Goal: Information Seeking & Learning: Learn about a topic

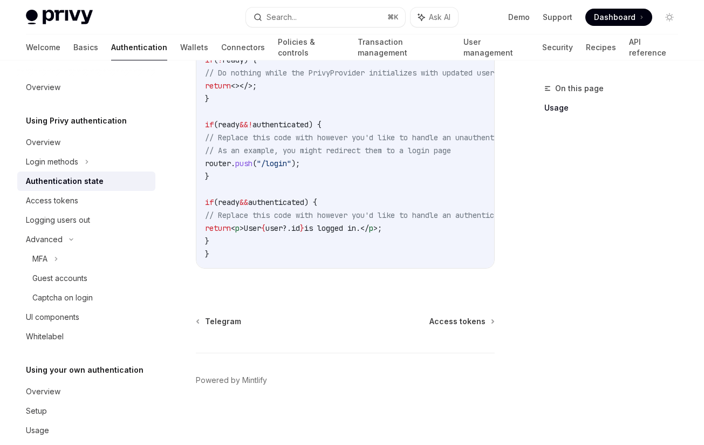
scroll to position [484, 0]
click at [300, 19] on button "Search... ⌘ K" at bounding box center [325, 17] width 159 height 19
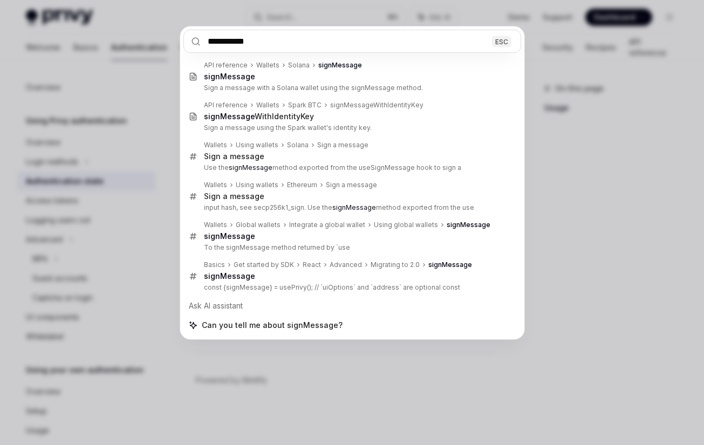
type input "**********"
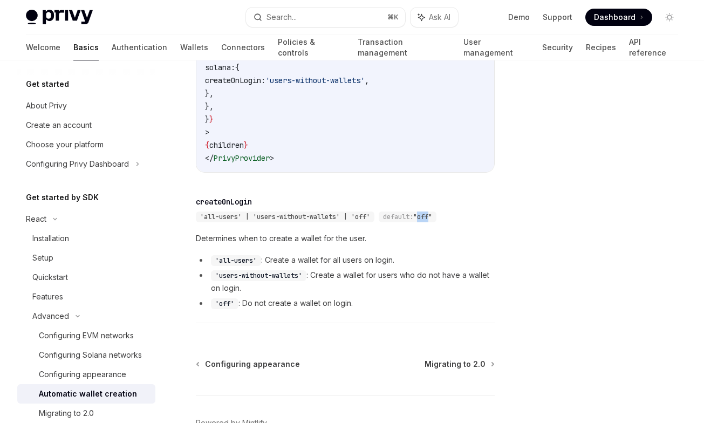
scroll to position [170, 0]
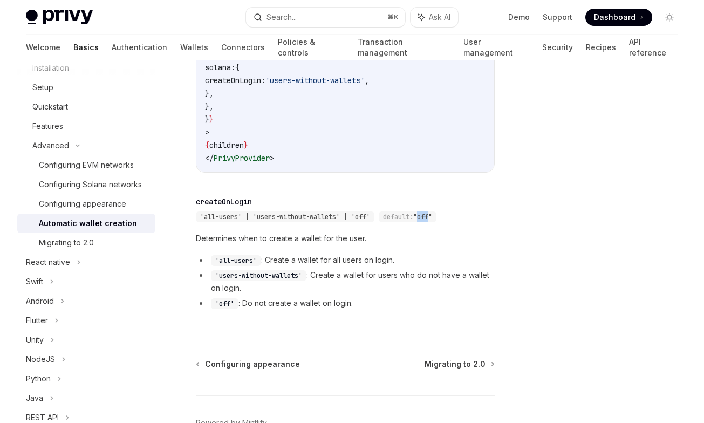
click at [302, 20] on button "Search... ⌘ K" at bounding box center [325, 17] width 159 height 19
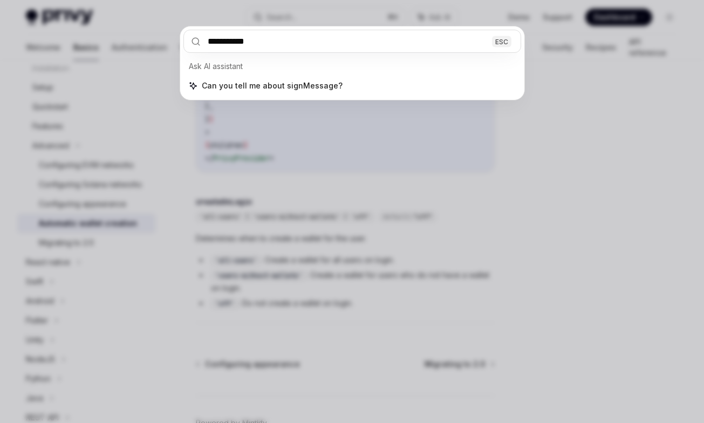
type input "**********"
click at [163, 141] on div "**********" at bounding box center [352, 211] width 704 height 423
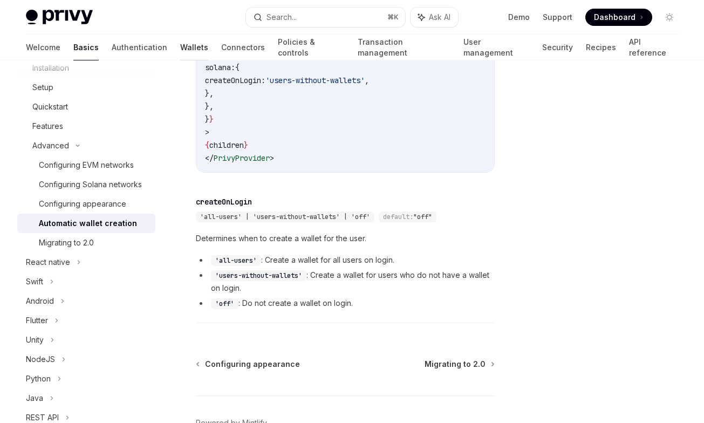
click at [180, 54] on link "Wallets" at bounding box center [194, 48] width 28 height 26
type textarea "*"
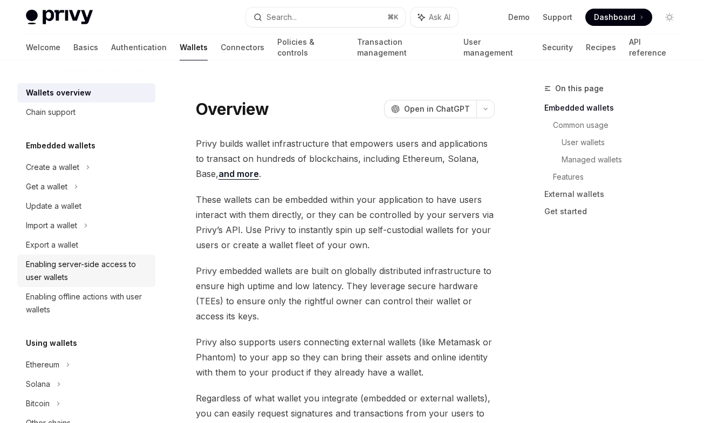
scroll to position [73, 0]
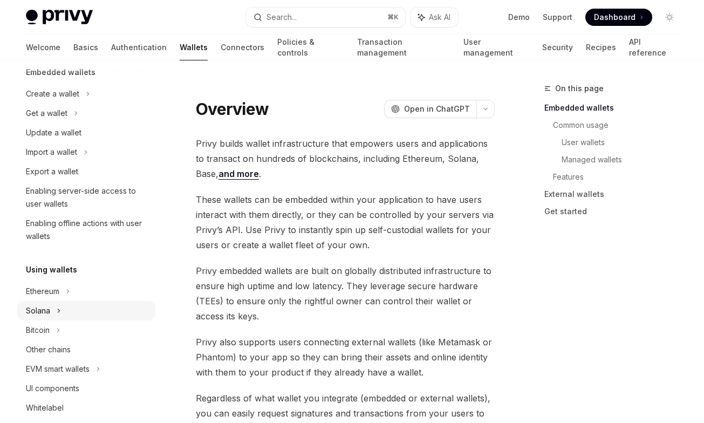
click at [48, 313] on div "Solana" at bounding box center [38, 310] width 24 height 13
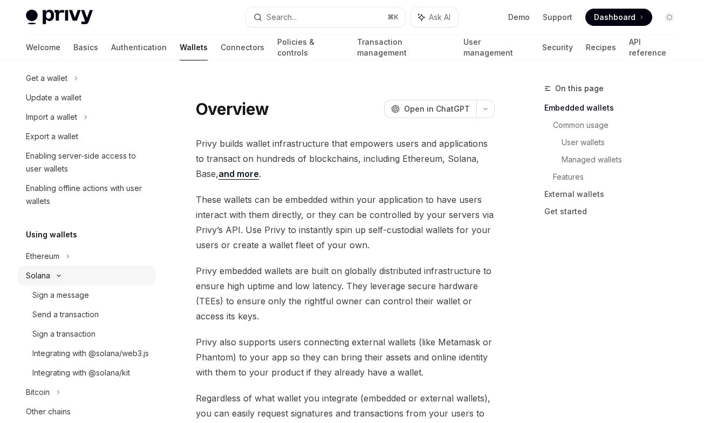
scroll to position [126, 0]
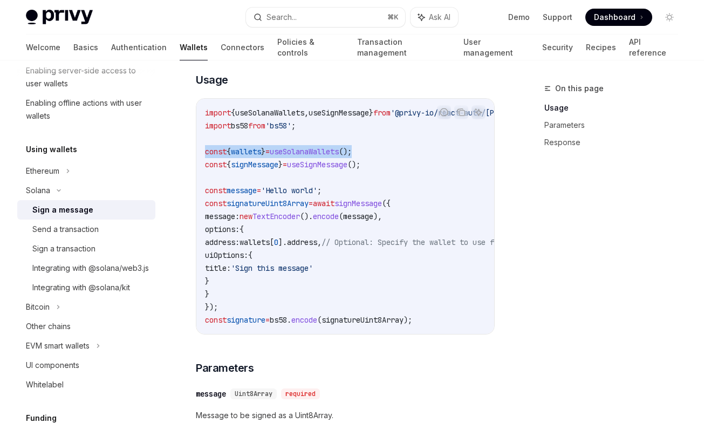
drag, startPoint x: 205, startPoint y: 153, endPoint x: 381, endPoint y: 148, distance: 175.9
click at [381, 148] on code "import { useSolanaWallets , useSignMessage } from '@privy-io/react-auth/solana'…" at bounding box center [489, 216] width 569 height 220
copy span "const { wallets } = useSolanaWallets ();"
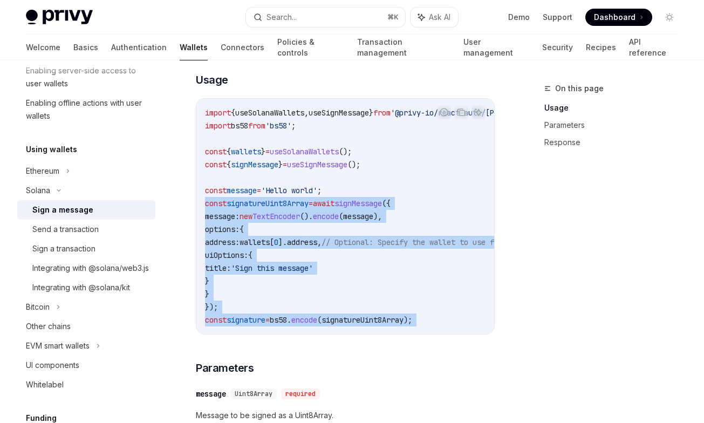
drag, startPoint x: 203, startPoint y: 203, endPoint x: 470, endPoint y: 333, distance: 296.2
click at [470, 333] on div "import { useSolanaWallets , useSignMessage } from '@privy-io/react-auth/solana'…" at bounding box center [345, 216] width 298 height 235
copy code "const signatureUint8Array = await signMessage ({ message: new TextEncoder (). e…"
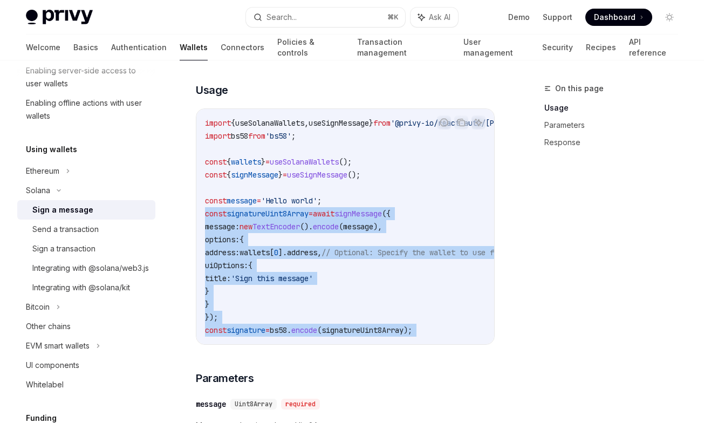
scroll to position [0, 29]
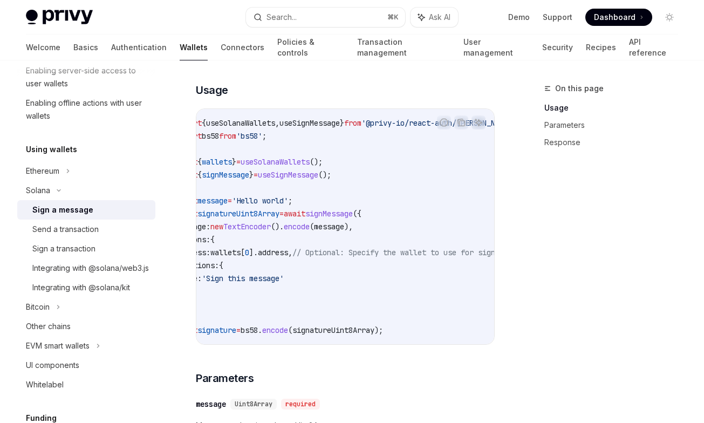
click at [266, 122] on span "useSolanaWallets" at bounding box center [240, 123] width 69 height 10
copy span "useSolanaWallets"
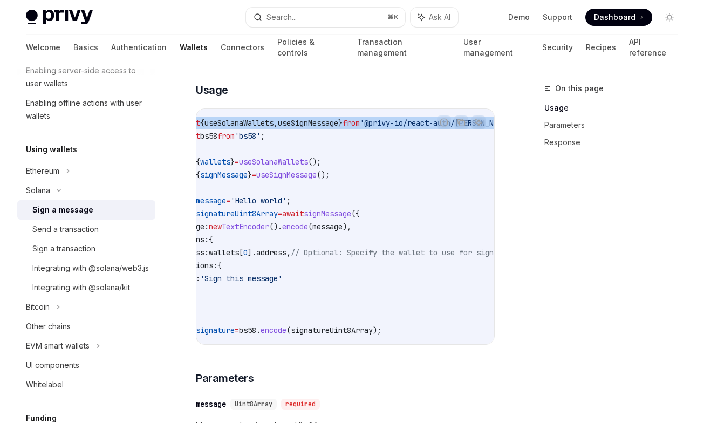
scroll to position [0, 0]
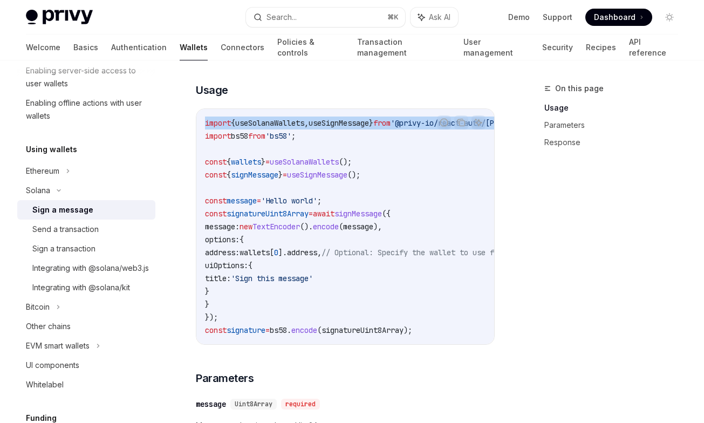
drag, startPoint x: 411, startPoint y: 123, endPoint x: 189, endPoint y: 122, distance: 222.2
click at [196, 122] on div "import { useSolanaWallets , useSignMessage } from '@privy-io/react-auth/solana'…" at bounding box center [345, 226] width 298 height 235
copy span "import { useSolanaWallets , useSignMessage } from '@privy-io/react-auth/solana'…"
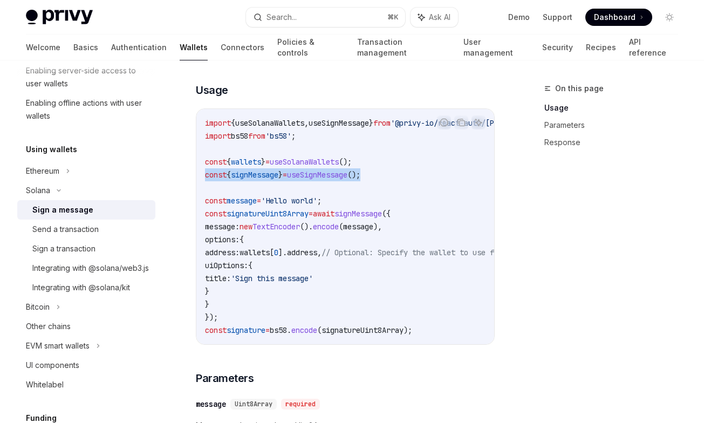
drag, startPoint x: 390, startPoint y: 175, endPoint x: 189, endPoint y: 172, distance: 200.6
click at [196, 172] on div "import { useSolanaWallets , useSignMessage } from '@privy-io/react-auth/solana'…" at bounding box center [345, 226] width 298 height 235
copy span "const { signMessage } = useSignMessage ();"
drag, startPoint x: 202, startPoint y: 161, endPoint x: 399, endPoint y: 176, distance: 197.4
click at [399, 176] on div "import { useSolanaWallets , useSignMessage } from '@privy-io/react-auth/solana'…" at bounding box center [345, 226] width 298 height 235
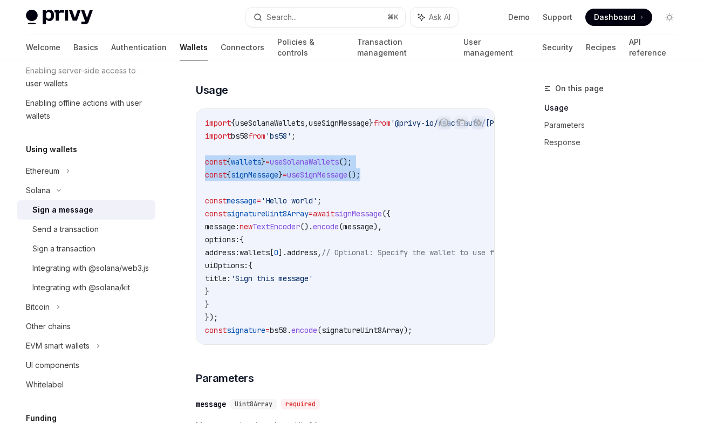
copy code "const { wallets } = useSolanaWallets (); const { signMessage } = useSignMessage…"
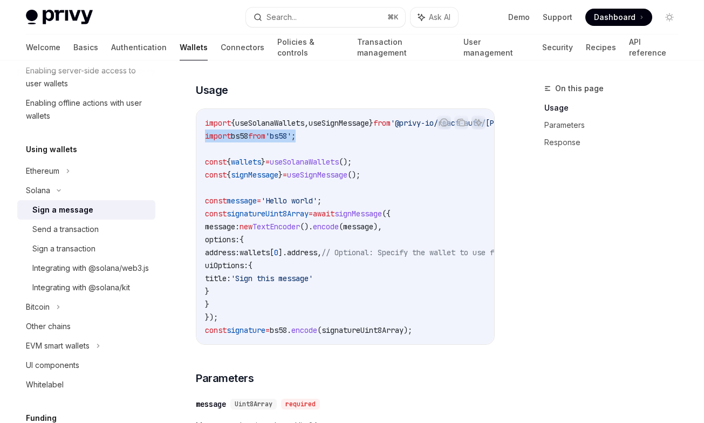
drag, startPoint x: 315, startPoint y: 134, endPoint x: 195, endPoint y: 134, distance: 120.3
click at [196, 134] on div "import { useSolanaWallets , useSignMessage } from '@privy-io/react-auth/solana'…" at bounding box center [345, 226] width 298 height 235
copy span "import bs58 from 'bs58' ;"
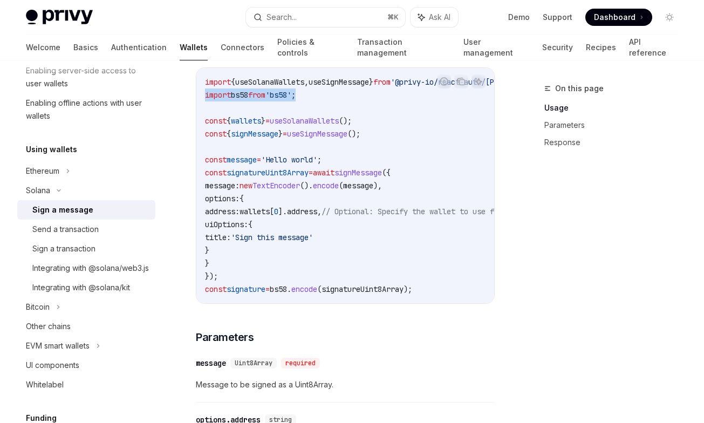
scroll to position [362, 0]
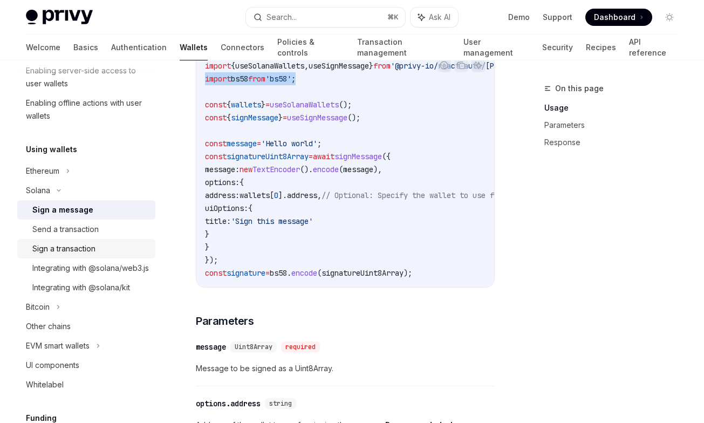
click at [81, 245] on div "Sign a transaction" at bounding box center [63, 248] width 63 height 13
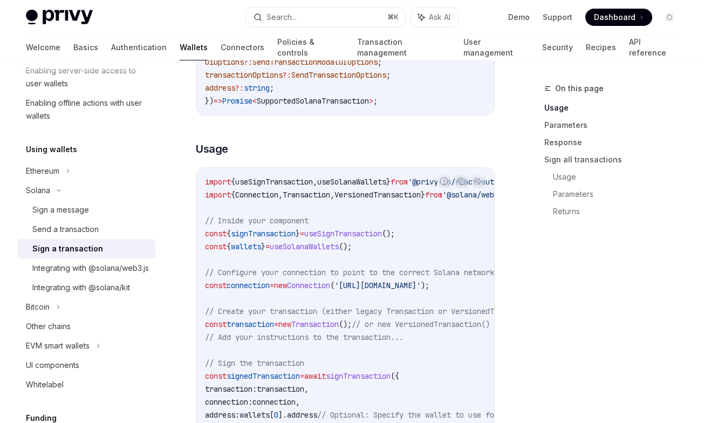
click at [279, 180] on span "useSignTransaction" at bounding box center [274, 182] width 78 height 10
copy span "useSignTransaction"
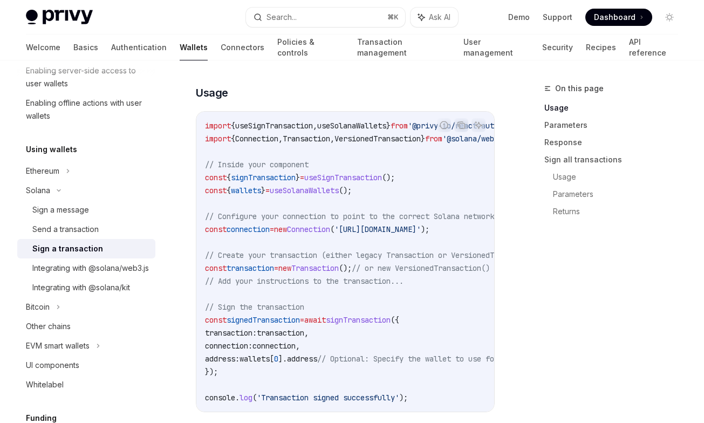
scroll to position [301, 0]
drag, startPoint x: 421, startPoint y: 177, endPoint x: 197, endPoint y: 180, distance: 223.8
click at [197, 180] on div "import { useSignTransaction , useSolanaWallets } from '@privy-io/react-auth/sol…" at bounding box center [345, 261] width 298 height 300
copy span "const { signTransaction } = useSignTransaction ();"
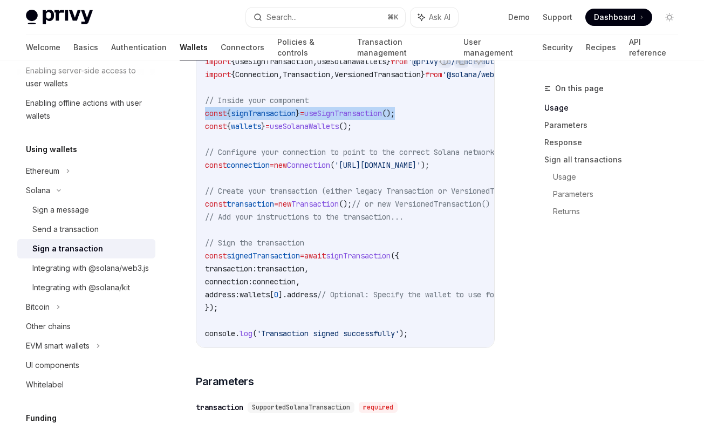
scroll to position [366, 0]
click at [84, 230] on div "Send a transaction" at bounding box center [65, 229] width 66 height 13
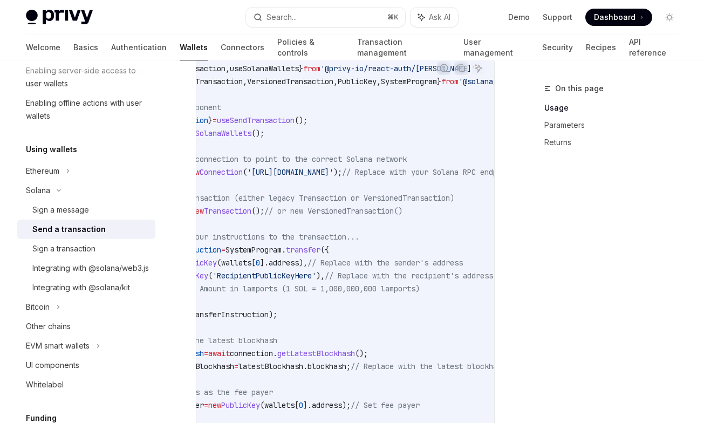
scroll to position [0, 92]
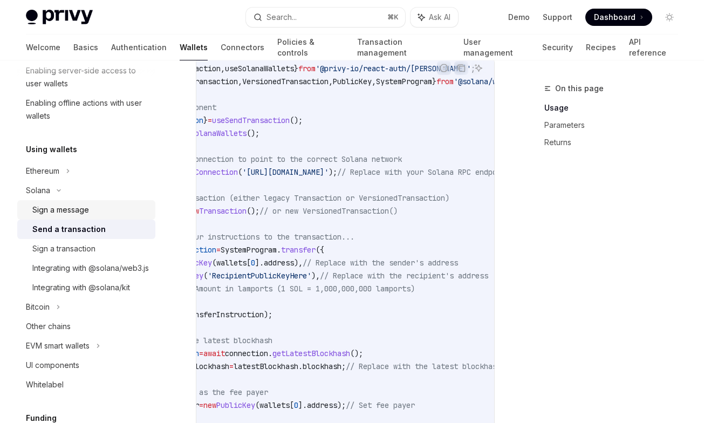
click at [125, 212] on div "Sign a message" at bounding box center [90, 209] width 116 height 13
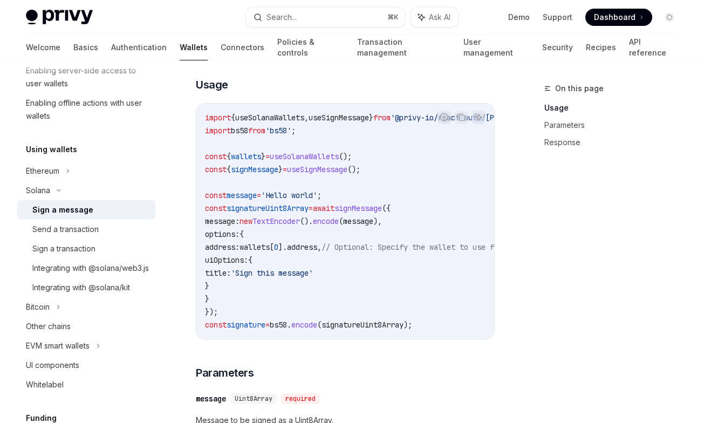
scroll to position [311, 0]
click at [374, 207] on span "signMessage" at bounding box center [357, 207] width 47 height 10
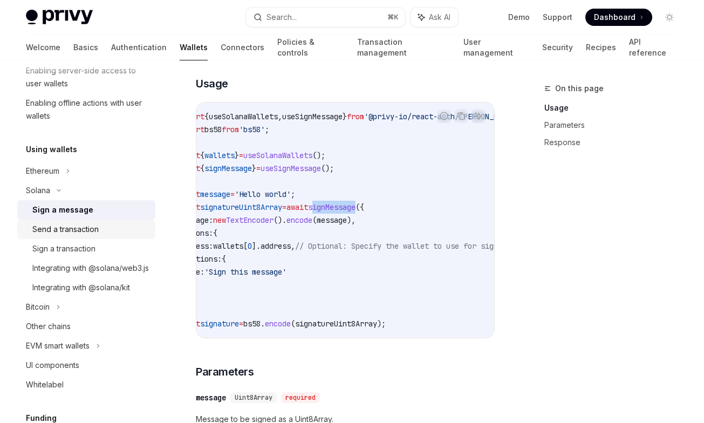
click at [115, 236] on link "Send a transaction" at bounding box center [86, 228] width 138 height 19
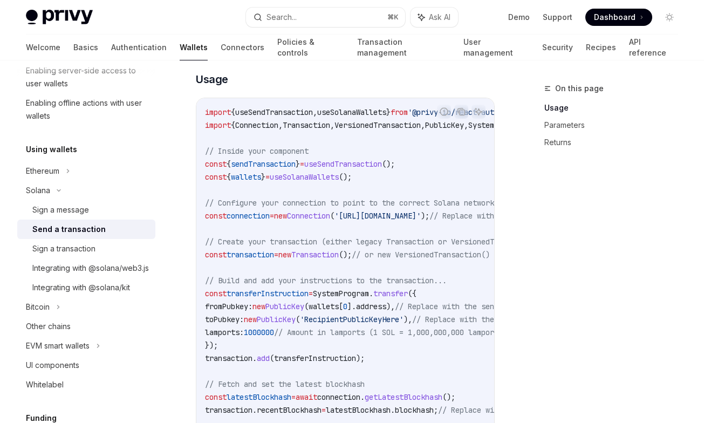
scroll to position [408, 0]
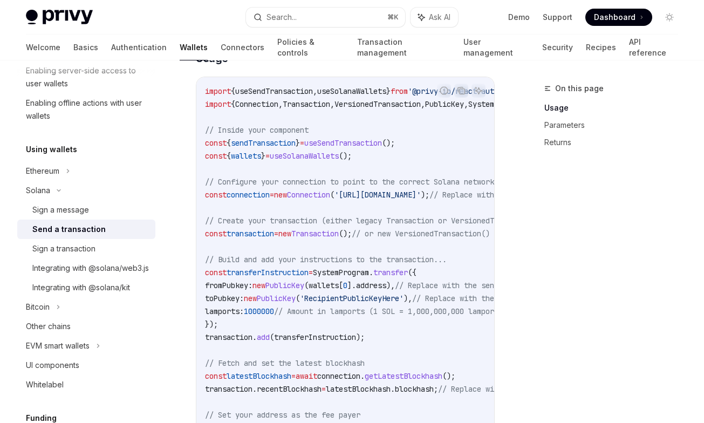
click at [272, 145] on span "sendTransaction" at bounding box center [263, 143] width 65 height 10
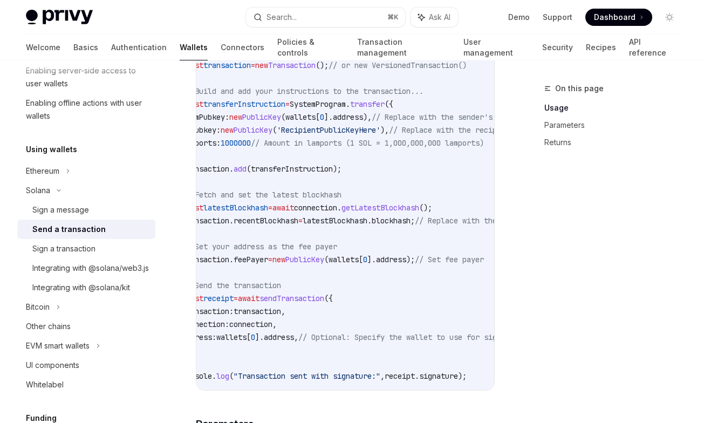
scroll to position [0, 0]
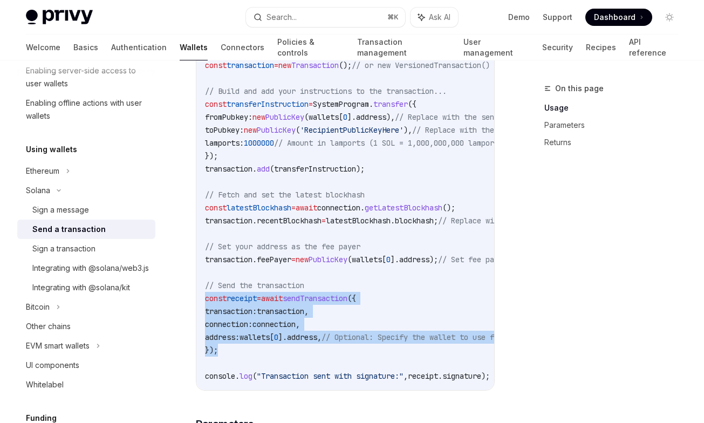
drag, startPoint x: 270, startPoint y: 349, endPoint x: 194, endPoint y: 301, distance: 89.2
click at [196, 301] on div "import { useSendTransaction , useSolanaWallets } from '@privy-io/react-auth/sol…" at bounding box center [345, 149] width 298 height 481
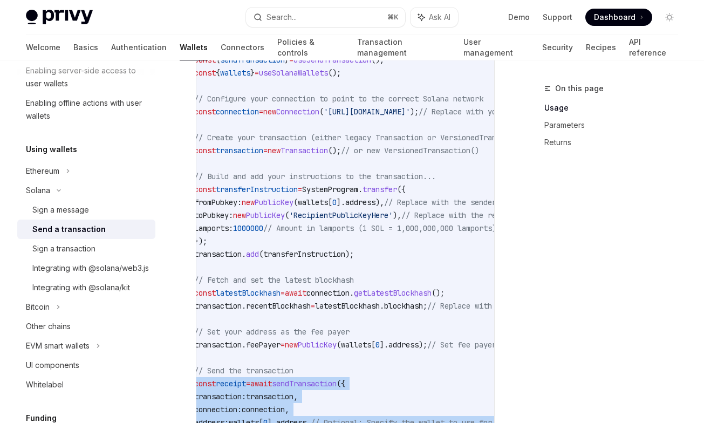
scroll to position [0, 8]
copy code "const receipt = await sendTransaction ({ transaction: transaction , connection:…"
click at [339, 386] on span "sendTransaction" at bounding box center [306, 384] width 65 height 10
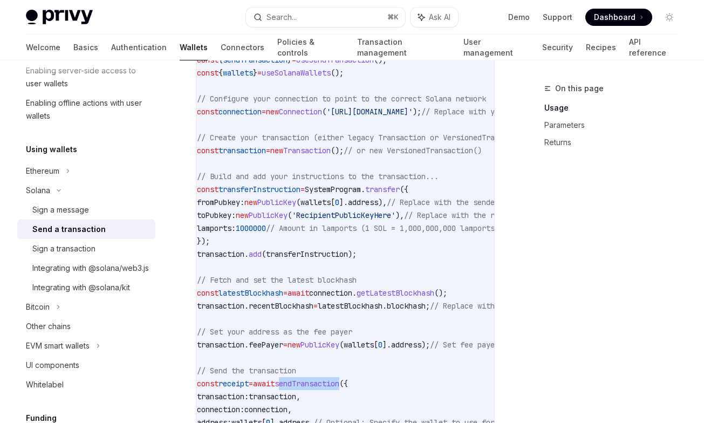
click at [339, 386] on span "sendTransaction" at bounding box center [306, 384] width 65 height 10
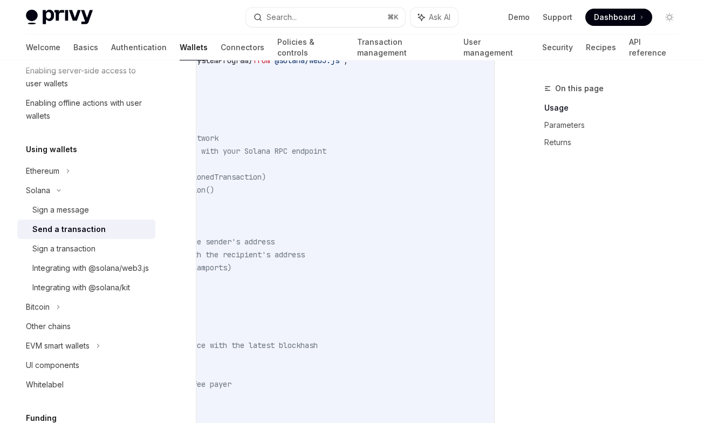
scroll to position [0, 276]
drag, startPoint x: 205, startPoint y: 149, endPoint x: 259, endPoint y: 153, distance: 54.6
click at [259, 153] on div "import { useSendTransaction , useSolanaWallets } from '@privy-io/react-auth/sol…" at bounding box center [345, 273] width 298 height 481
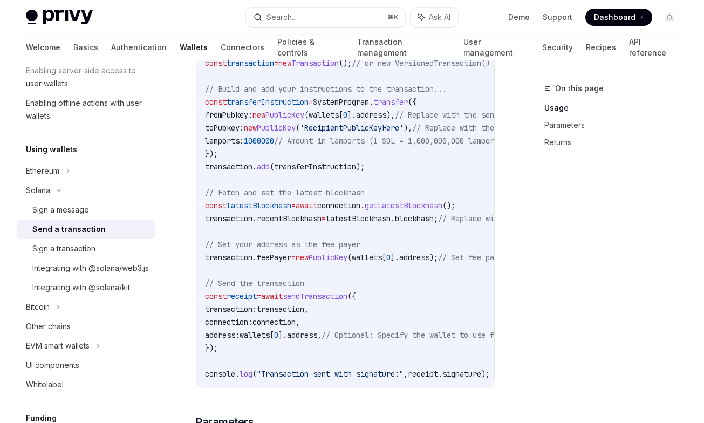
scroll to position [670, 0]
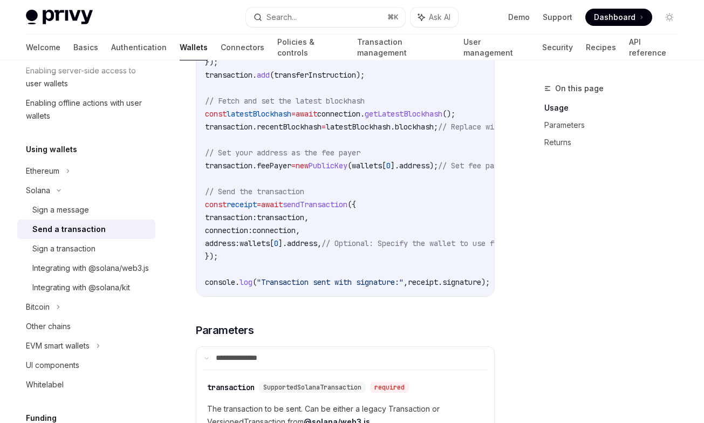
drag, startPoint x: 224, startPoint y: 229, endPoint x: 224, endPoint y: 221, distance: 8.1
click at [224, 229] on span "connection:" at bounding box center [228, 230] width 47 height 10
drag, startPoint x: 222, startPoint y: 228, endPoint x: 390, endPoint y: 223, distance: 168.3
click at [390, 223] on code "import { useSendTransaction , useSolanaWallets } from '@privy-io/react-auth/sol…" at bounding box center [489, 56] width 569 height 466
drag, startPoint x: 333, startPoint y: 231, endPoint x: 224, endPoint y: 231, distance: 108.4
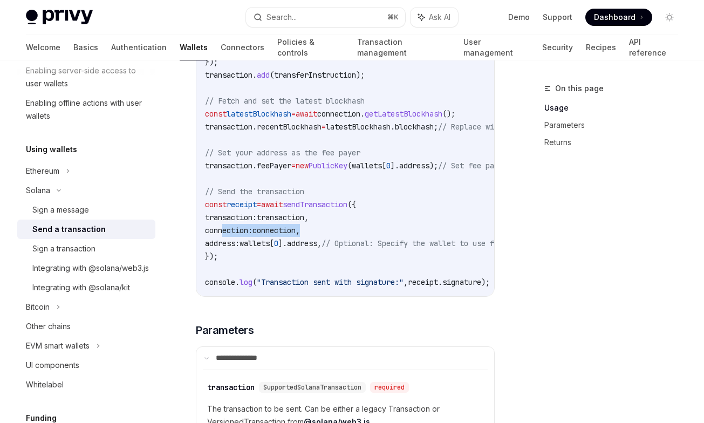
click at [224, 231] on code "import { useSendTransaction , useSolanaWallets } from '@privy-io/react-auth/sol…" at bounding box center [489, 56] width 569 height 466
click at [251, 215] on span "transaction:" at bounding box center [231, 217] width 52 height 10
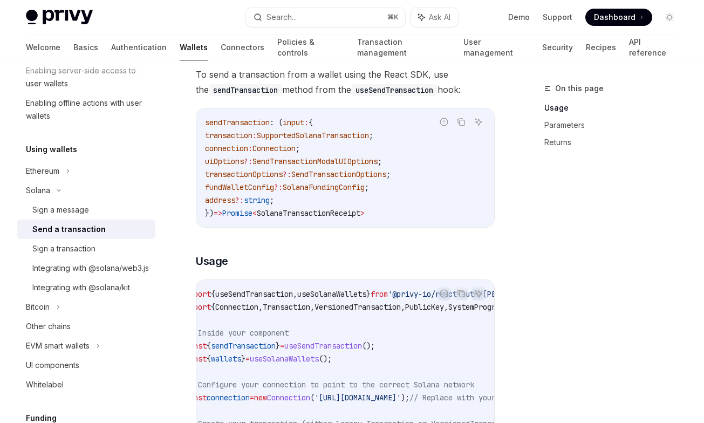
scroll to position [0, 0]
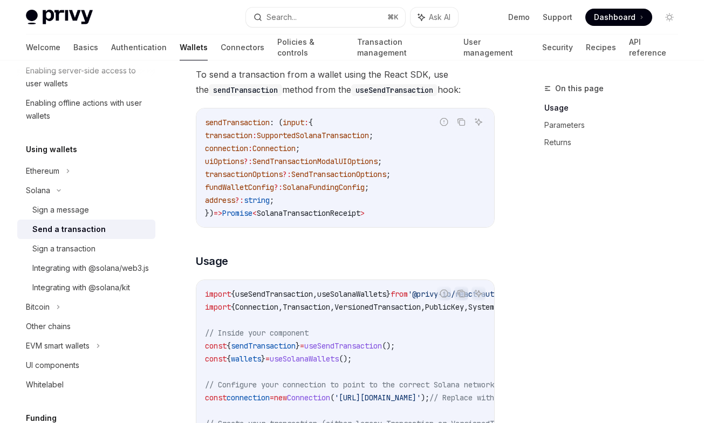
click at [276, 296] on span "useSendTransaction" at bounding box center [274, 294] width 78 height 10
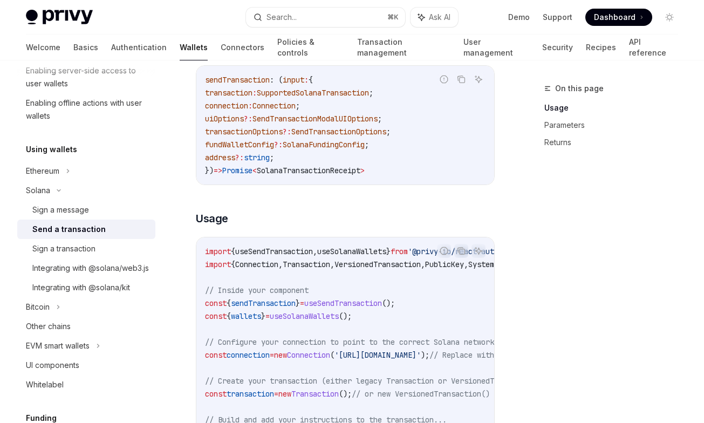
scroll to position [251, 0]
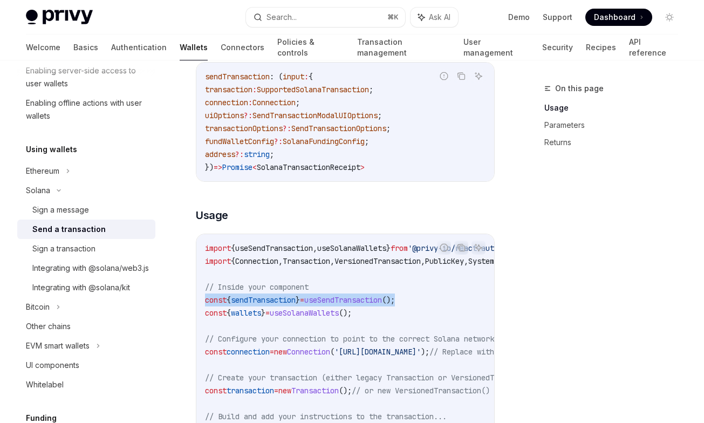
drag, startPoint x: 435, startPoint y: 296, endPoint x: 207, endPoint y: 303, distance: 228.2
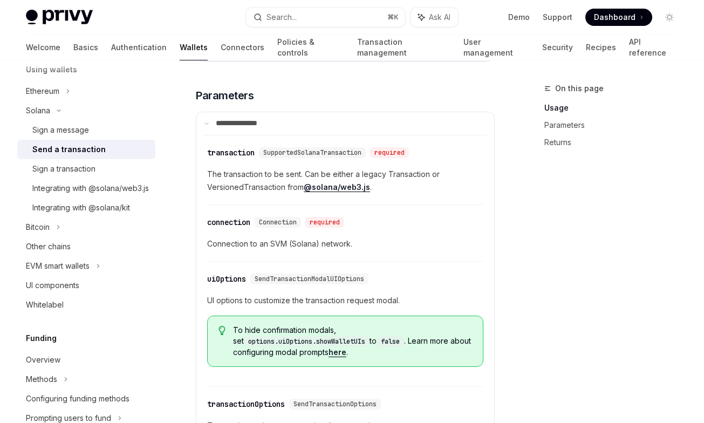
scroll to position [908, 0]
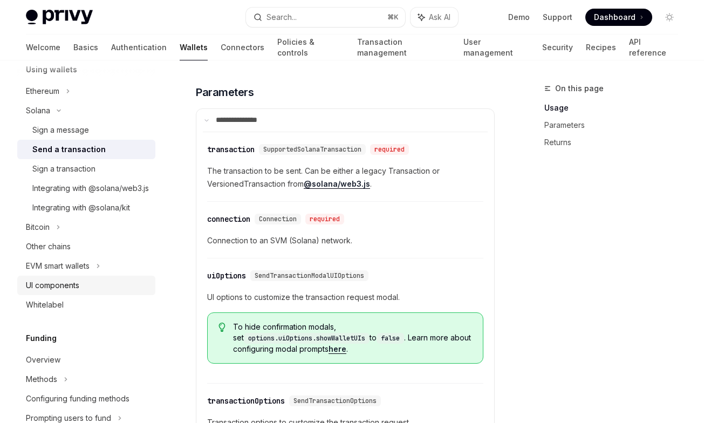
click at [105, 292] on div "UI components" at bounding box center [87, 285] width 123 height 13
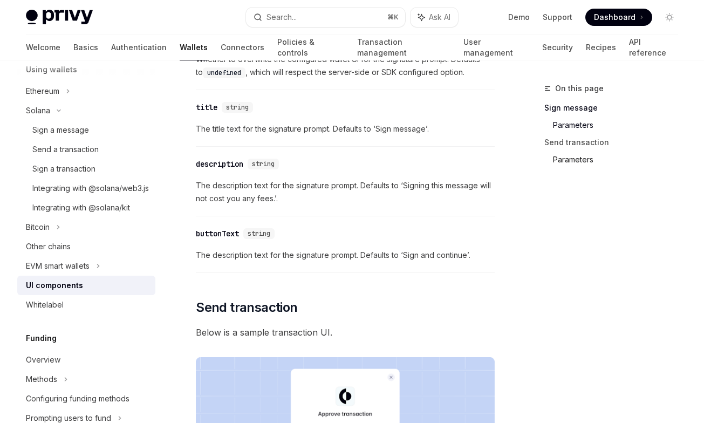
click at [568, 161] on link "Parameters" at bounding box center [620, 159] width 134 height 17
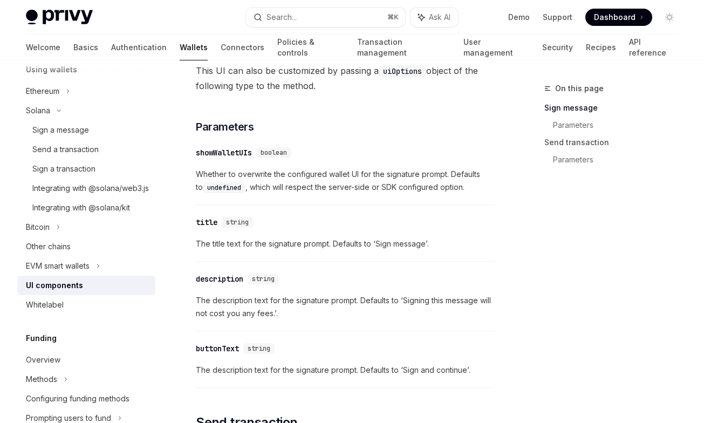
scroll to position [513, 0]
click at [93, 189] on div "Integrating with @solana/web3.js" at bounding box center [90, 188] width 116 height 13
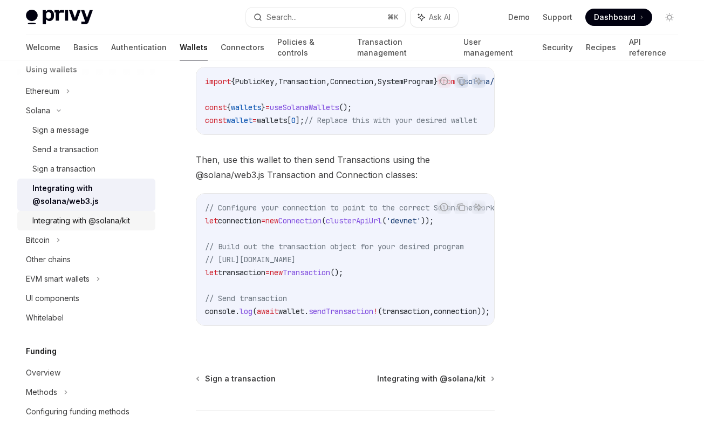
click at [133, 229] on link "Integrating with @solana/kit" at bounding box center [86, 220] width 138 height 19
type textarea "*"
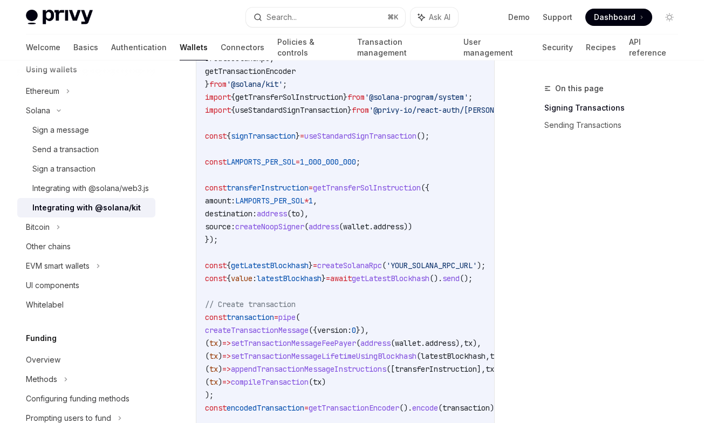
scroll to position [544, 0]
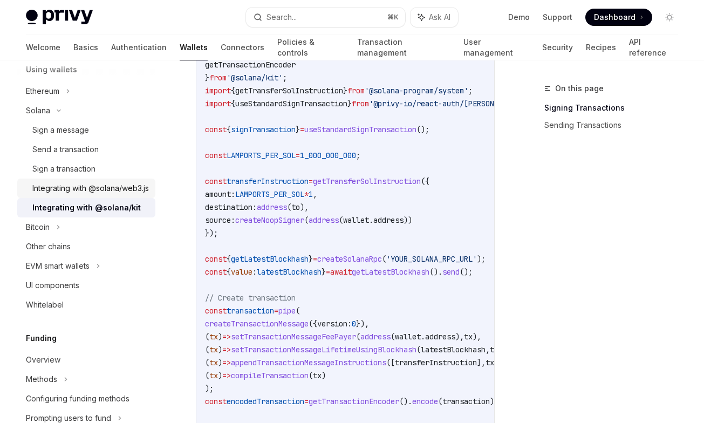
click at [94, 195] on div "Integrating with @solana/web3.js" at bounding box center [90, 188] width 116 height 13
click at [86, 175] on div "Sign a transaction" at bounding box center [63, 168] width 63 height 13
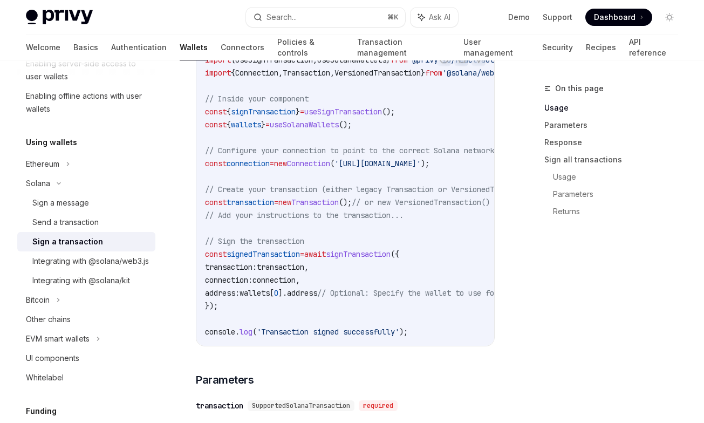
scroll to position [342, 0]
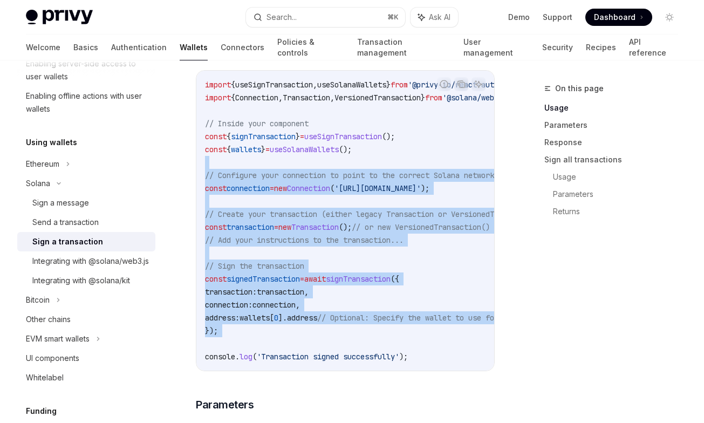
drag, startPoint x: 202, startPoint y: 166, endPoint x: 436, endPoint y: 348, distance: 297.0
click at [436, 348] on div "import { useSignTransaction , useSolanaWallets } from '@privy-io/react-auth/sol…" at bounding box center [345, 221] width 298 height 300
copy code "// Configure your connection to point to the correct Solana network const conne…"
click at [245, 193] on span "connection" at bounding box center [247, 188] width 43 height 10
drag, startPoint x: 212, startPoint y: 174, endPoint x: 395, endPoint y: 374, distance: 271.0
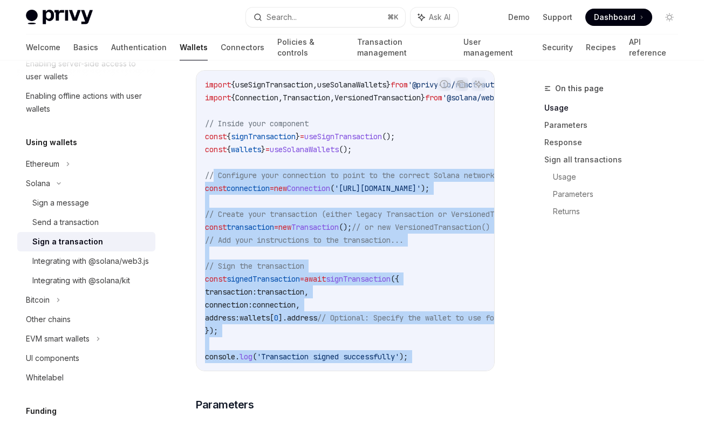
click at [395, 370] on div "import { useSignTransaction , useSolanaWallets } from '@privy-io/react-auth/sol…" at bounding box center [345, 221] width 298 height 300
copy code "Configure your connection to point to the correct Solana network const connecti…"
click at [257, 288] on span "transaction:" at bounding box center [231, 292] width 52 height 10
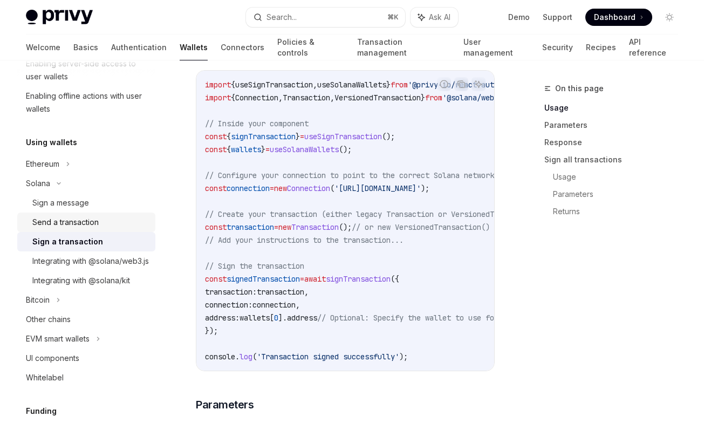
click at [129, 218] on div "Send a transaction" at bounding box center [90, 222] width 116 height 13
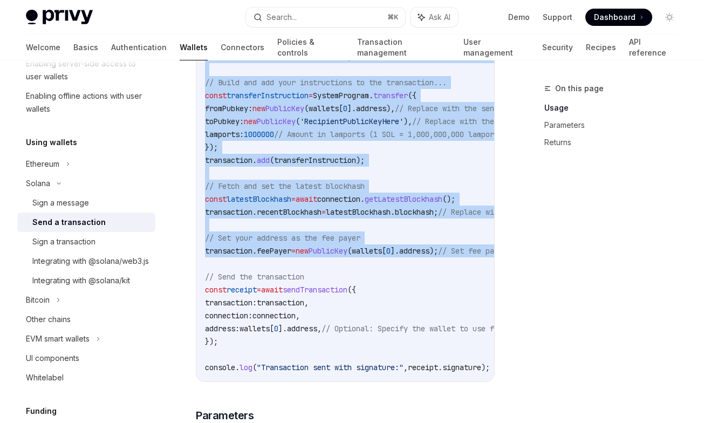
scroll to position [605, 0]
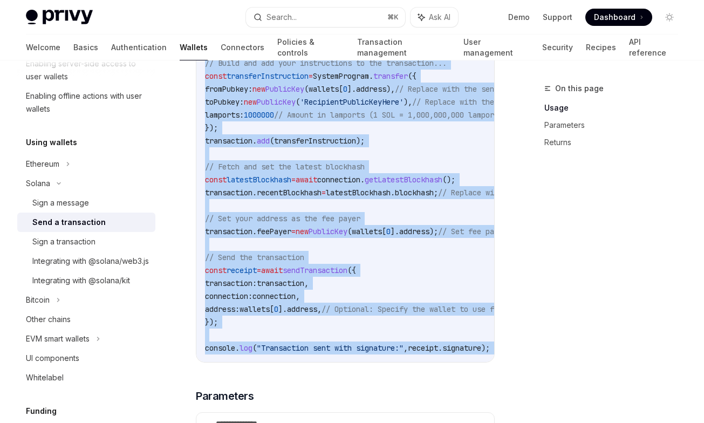
drag, startPoint x: 215, startPoint y: 204, endPoint x: 394, endPoint y: 358, distance: 236.0
click at [394, 358] on div "import { useSendTransaction , useSolanaWallets } from '@privy-io/react-auth/sol…" at bounding box center [345, 121] width 298 height 481
copy code "Configure your connection to point to the correct Solana network const connecti…"
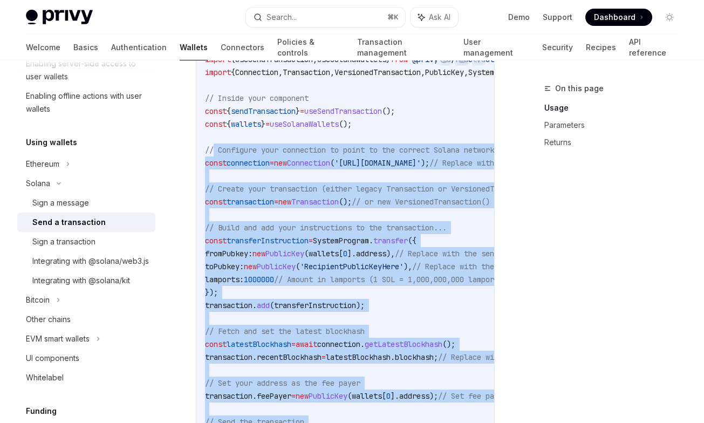
scroll to position [441, 0]
click at [406, 218] on code "import { useSendTransaction , useSolanaWallets } from '@privy-io/react-auth/sol…" at bounding box center [489, 285] width 569 height 466
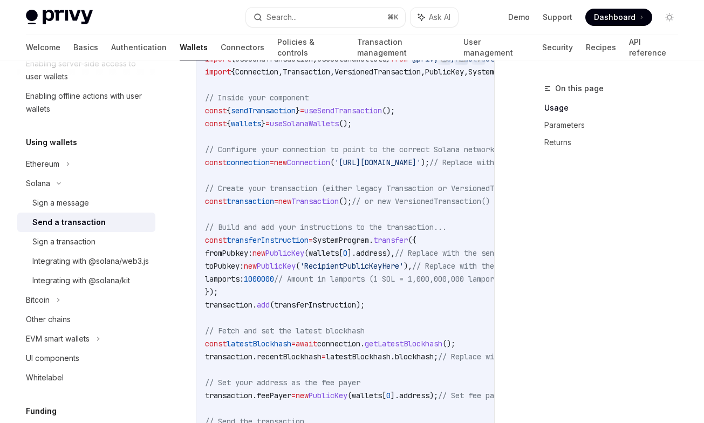
scroll to position [548, 0]
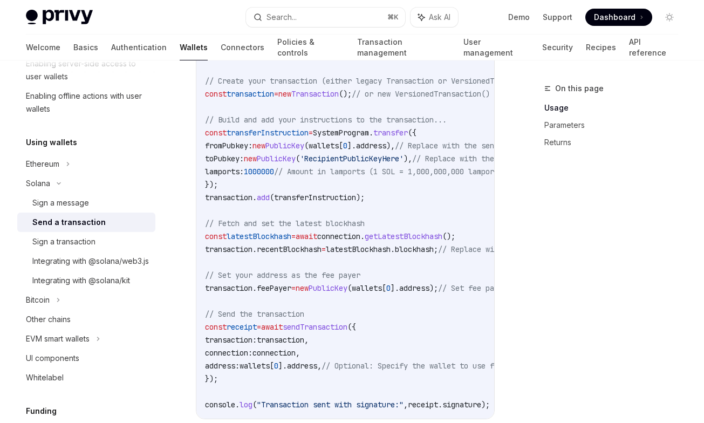
click at [239, 365] on span "address:" at bounding box center [222, 366] width 35 height 10
copy span "address"
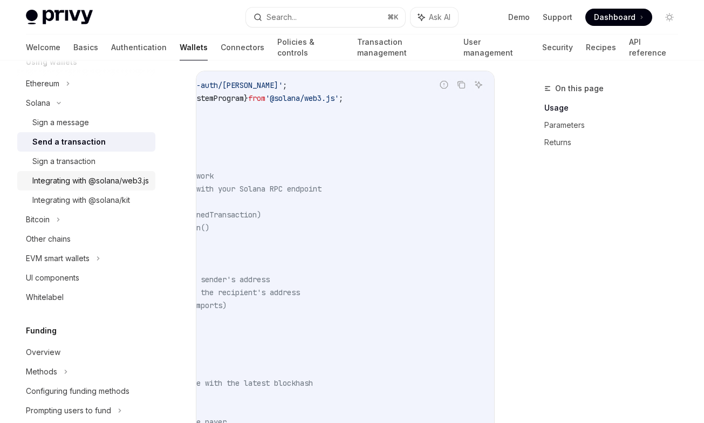
scroll to position [305, 0]
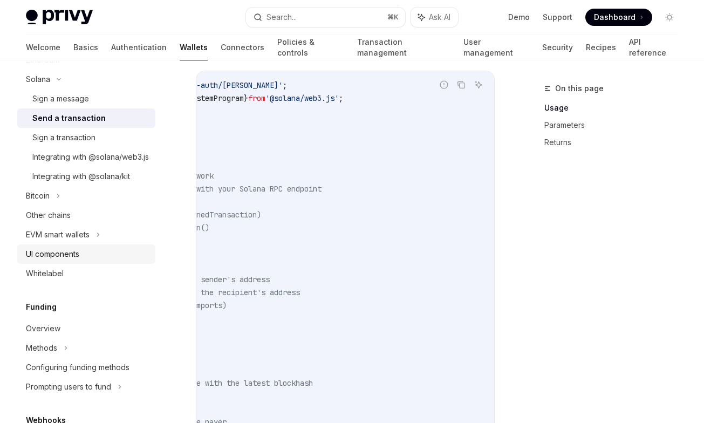
click at [81, 260] on div "UI components" at bounding box center [87, 254] width 123 height 13
type textarea "*"
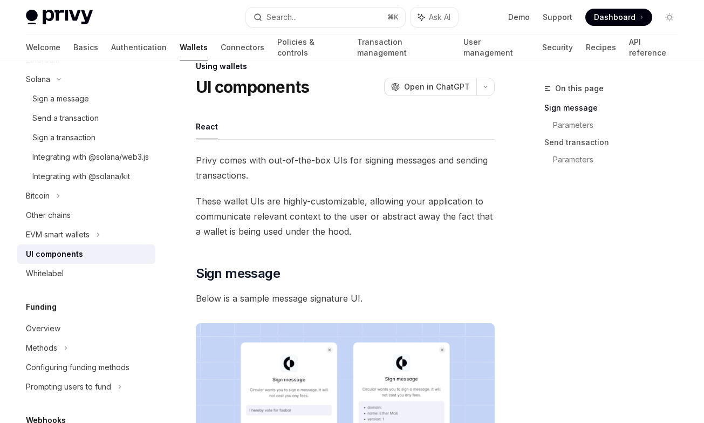
scroll to position [23, 0]
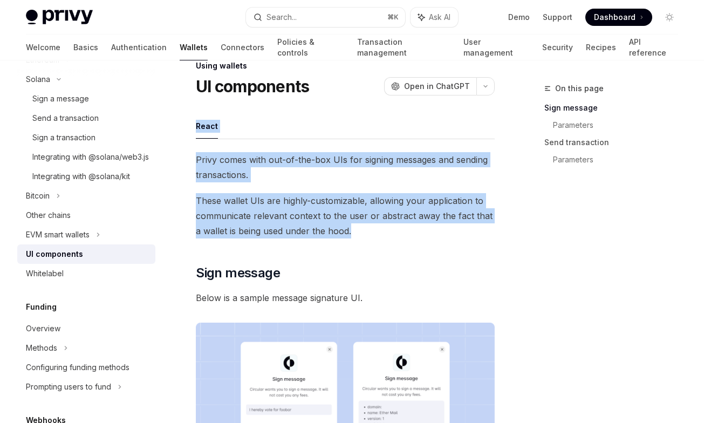
drag, startPoint x: 296, startPoint y: 145, endPoint x: 402, endPoint y: 245, distance: 145.3
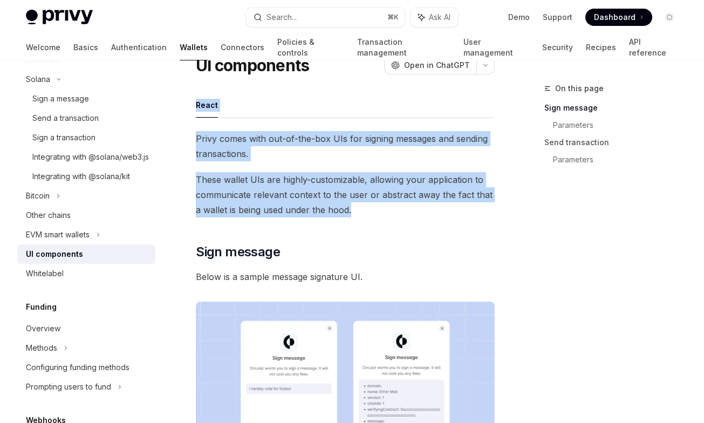
scroll to position [0, 0]
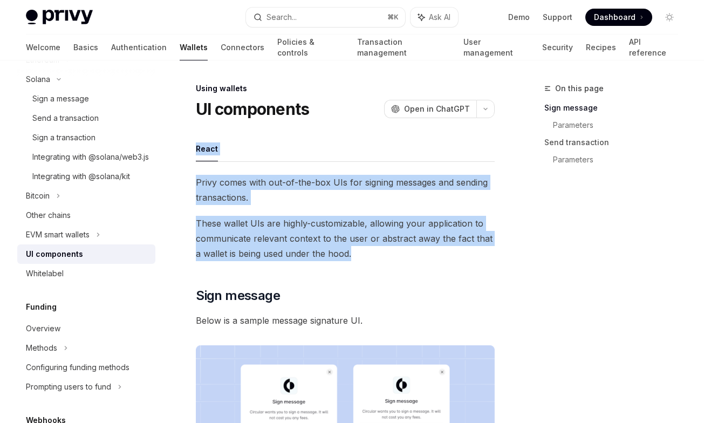
click at [347, 229] on span "These wallet UIs are highly-customizable, allowing your application to communic…" at bounding box center [345, 238] width 299 height 45
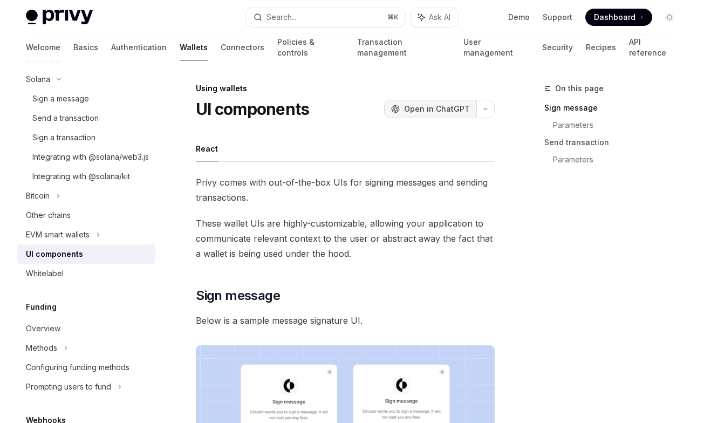
click at [415, 108] on span "Open in ChatGPT" at bounding box center [437, 109] width 66 height 11
click at [293, 15] on div "Search..." at bounding box center [281, 17] width 30 height 13
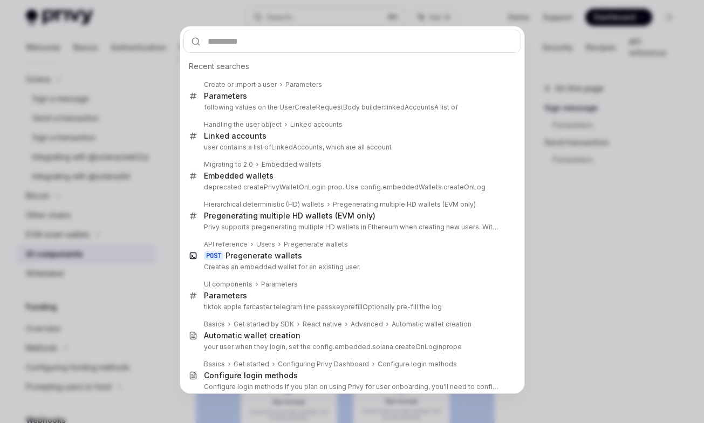
type input "**********"
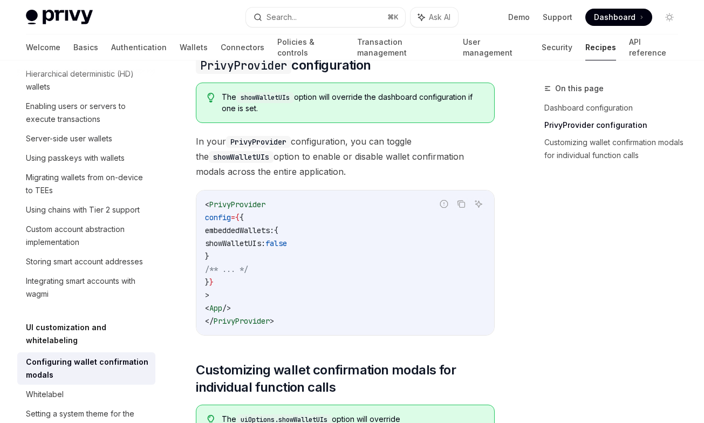
scroll to position [346, 0]
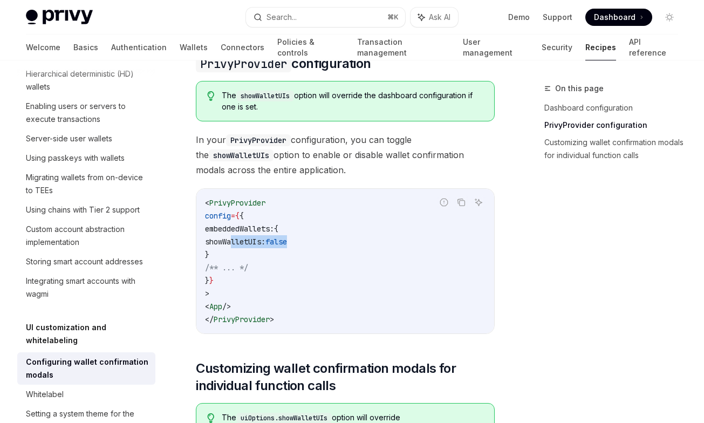
drag, startPoint x: 232, startPoint y: 243, endPoint x: 369, endPoint y: 244, distance: 137.0
click at [369, 244] on code "< PrivyProvider config = { { embeddedWallets: { showWalletUIs: false } /** ... …" at bounding box center [345, 260] width 280 height 129
copy span "showWalletUIs: false"
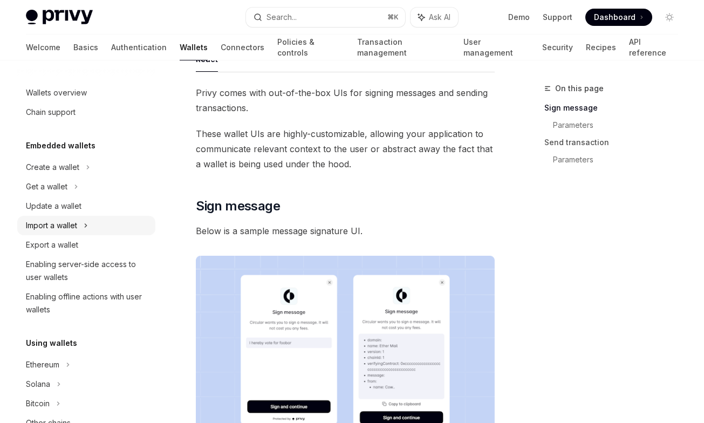
scroll to position [10, 0]
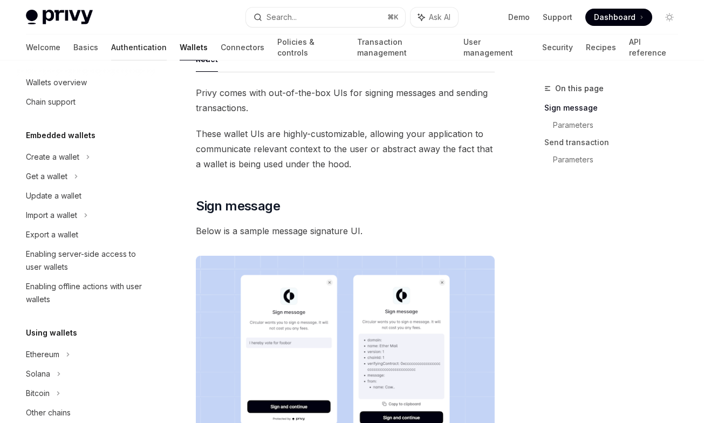
click at [112, 48] on link "Authentication" at bounding box center [139, 48] width 56 height 26
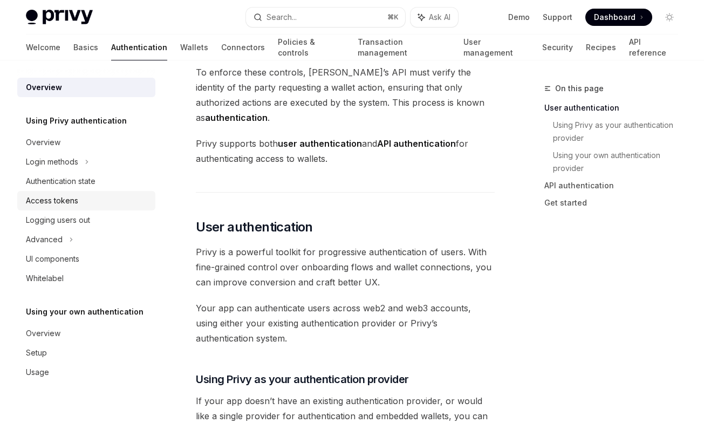
scroll to position [100, 0]
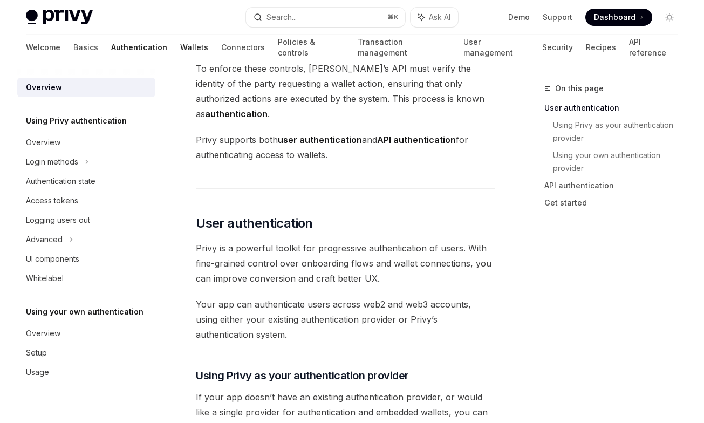
click at [180, 45] on link "Wallets" at bounding box center [194, 48] width 28 height 26
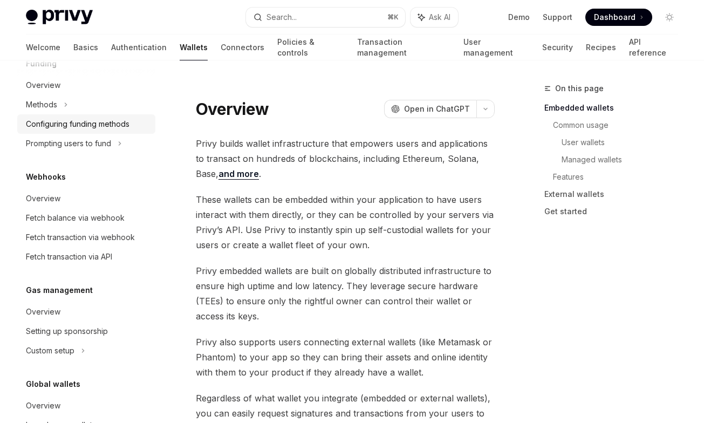
scroll to position [504, 0]
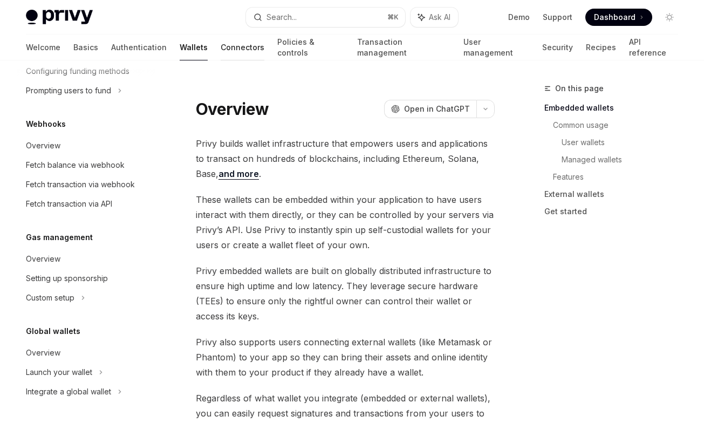
click at [221, 50] on link "Connectors" at bounding box center [243, 48] width 44 height 26
type textarea "*"
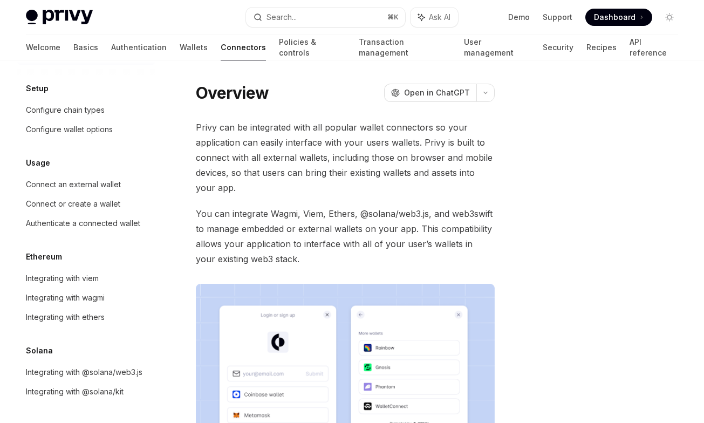
click at [156, 44] on div "Welcome Basics Authentication Wallets Connectors Policies & controls Transactio…" at bounding box center [352, 48] width 652 height 26
click at [180, 44] on link "Wallets" at bounding box center [194, 48] width 28 height 26
click at [306, 6] on div "Privy Docs home page Search... ⌘ K Ask AI Demo Support Dashboard Dashboard Sear…" at bounding box center [352, 17] width 652 height 35
click at [302, 11] on button "Search... ⌘ K" at bounding box center [325, 17] width 159 height 19
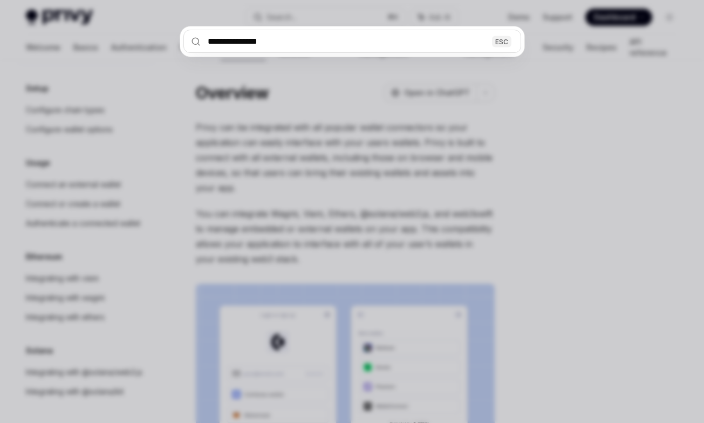
type input "**********"
click at [305, 159] on div "**********" at bounding box center [352, 211] width 704 height 423
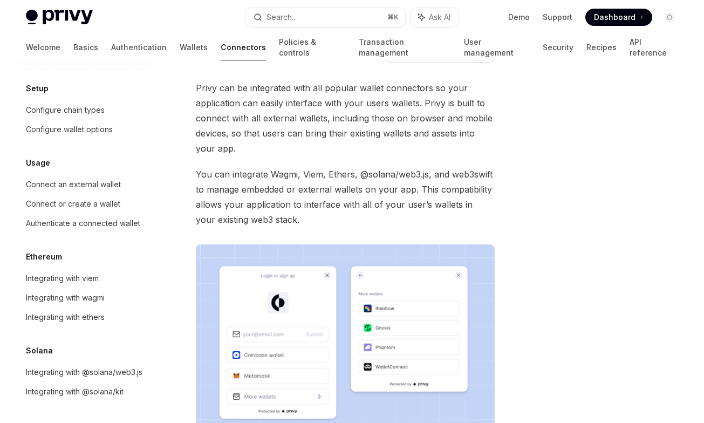
scroll to position [58, 0]
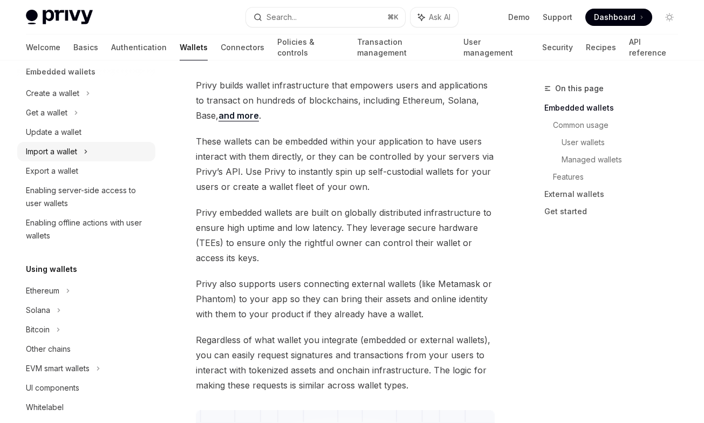
scroll to position [175, 0]
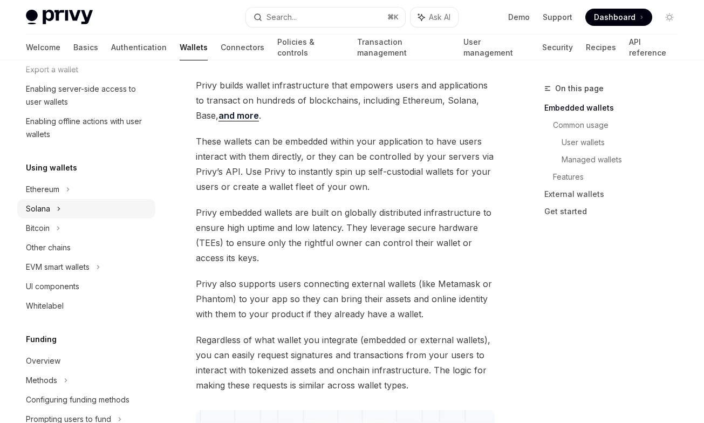
click at [59, 209] on icon at bounding box center [59, 208] width 2 height 3
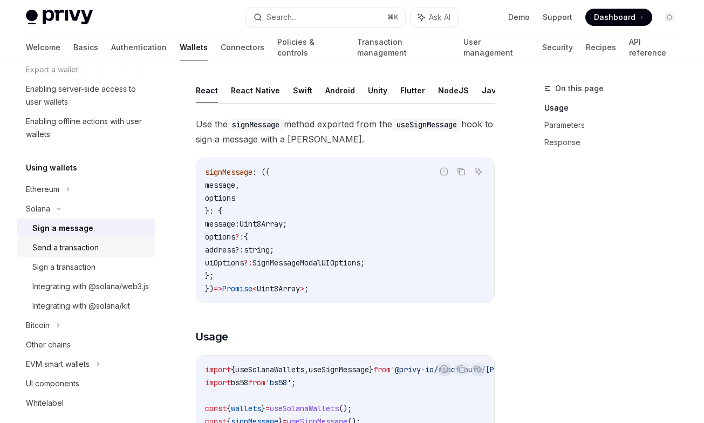
click at [79, 243] on div "Send a transaction" at bounding box center [65, 247] width 66 height 13
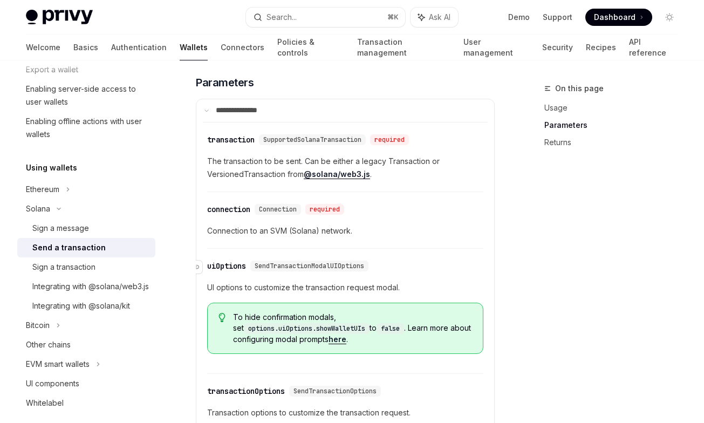
click at [217, 266] on div "uiOptions" at bounding box center [226, 265] width 39 height 11
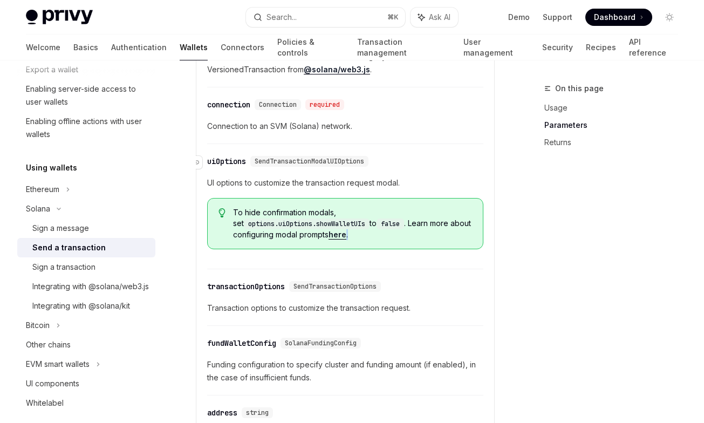
click at [217, 266] on div "​ transaction SupportedSolanaTransaction required The transaction to be sent. C…" at bounding box center [345, 247] width 285 height 461
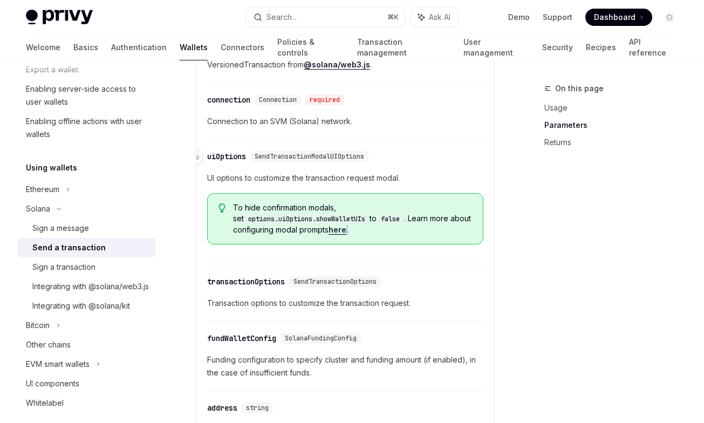
scroll to position [963, 0]
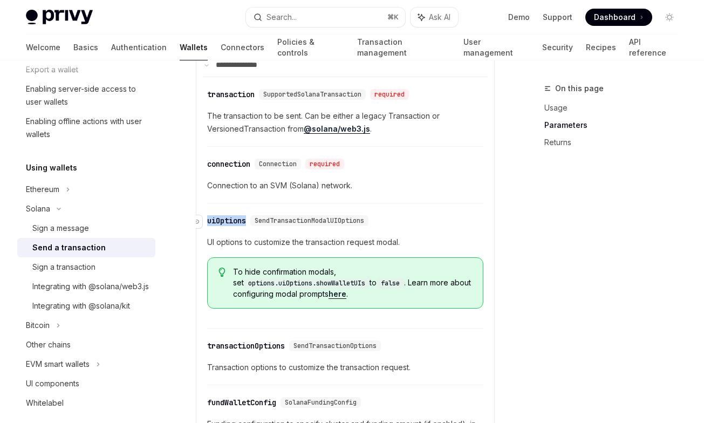
drag, startPoint x: 226, startPoint y: 205, endPoint x: 249, endPoint y: 218, distance: 26.1
click at [249, 218] on div "​ transaction SupportedSolanaTransaction required The transaction to be sent. C…" at bounding box center [345, 307] width 285 height 461
copy div "uiOptions"
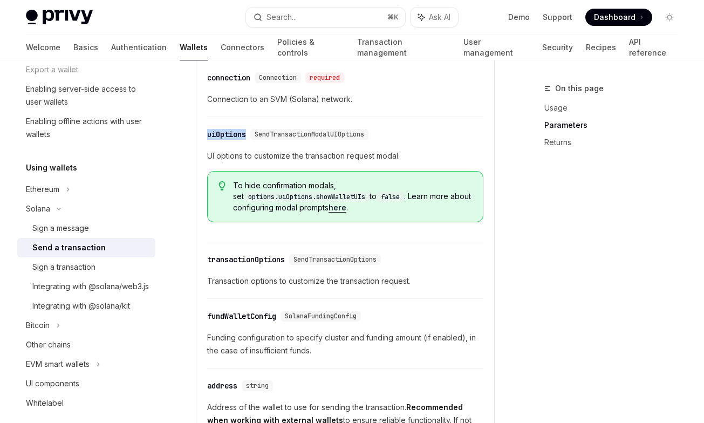
scroll to position [1050, 0]
click at [279, 258] on div "transactionOptions" at bounding box center [246, 258] width 78 height 11
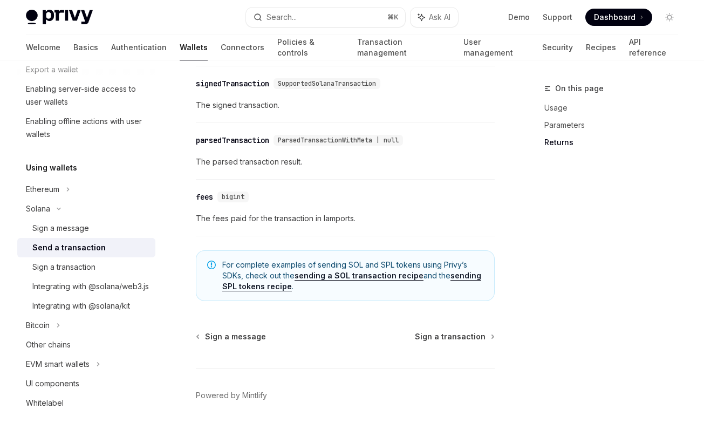
scroll to position [1538, 0]
click at [96, 390] on div "UI components" at bounding box center [87, 383] width 123 height 13
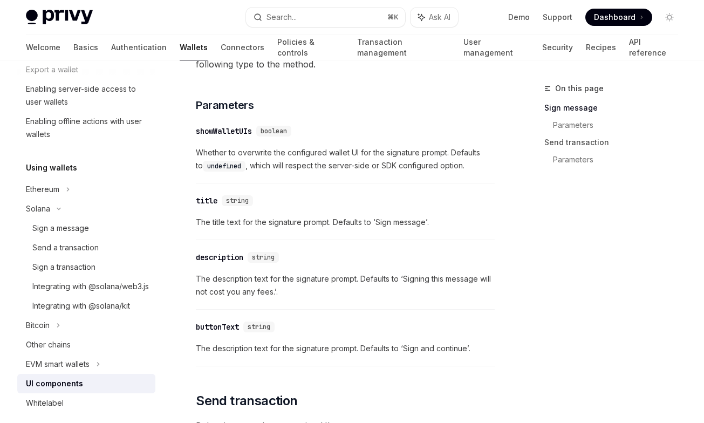
scroll to position [570, 0]
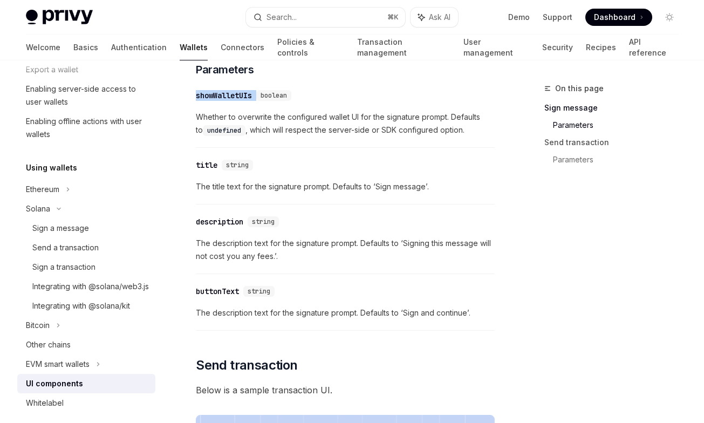
drag, startPoint x: 193, startPoint y: 95, endPoint x: 257, endPoint y: 95, distance: 64.2
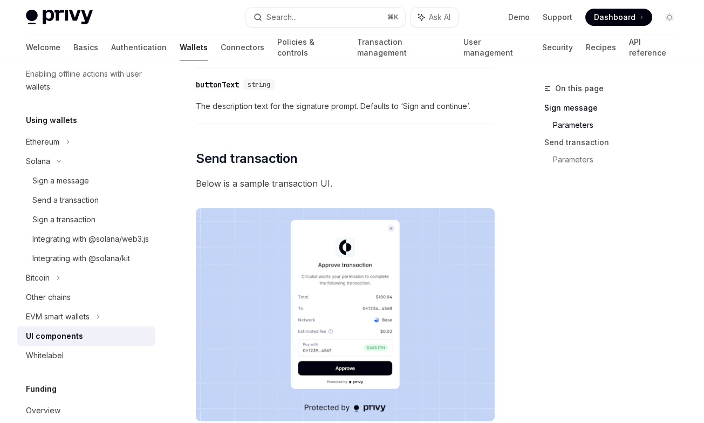
scroll to position [779, 0]
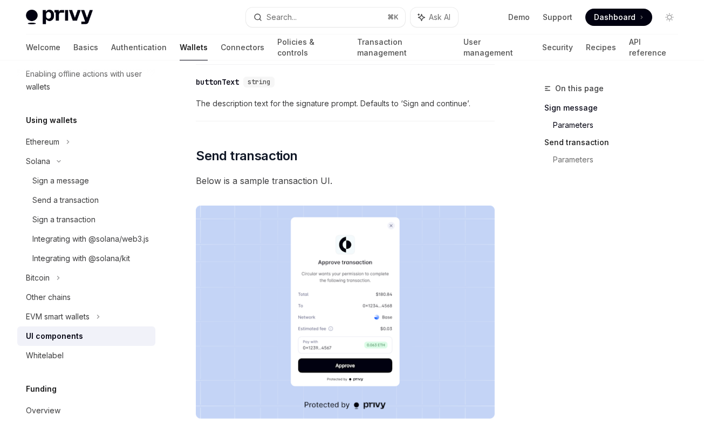
click at [567, 139] on link "Send transaction" at bounding box center [615, 142] width 142 height 17
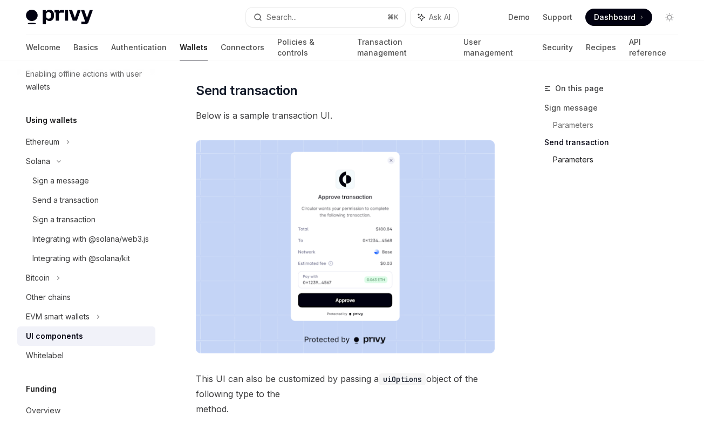
click at [564, 162] on link "Parameters" at bounding box center [620, 159] width 134 height 17
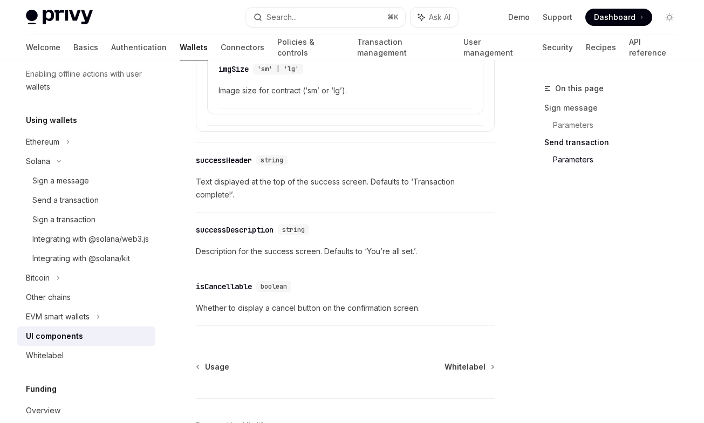
scroll to position [1900, 0]
drag, startPoint x: 236, startPoint y: 255, endPoint x: 254, endPoint y: 274, distance: 26.3
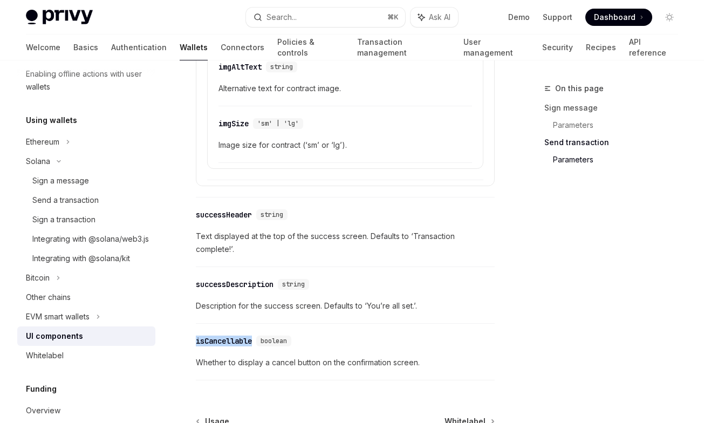
scroll to position [1821, 0]
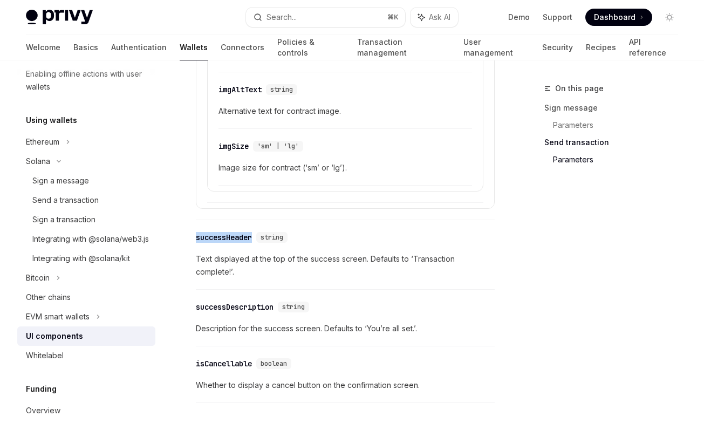
drag, startPoint x: 194, startPoint y: 228, endPoint x: 253, endPoint y: 233, distance: 60.1
copy div "successHeader"
drag, startPoint x: 192, startPoint y: 295, endPoint x: 278, endPoint y: 293, distance: 85.8
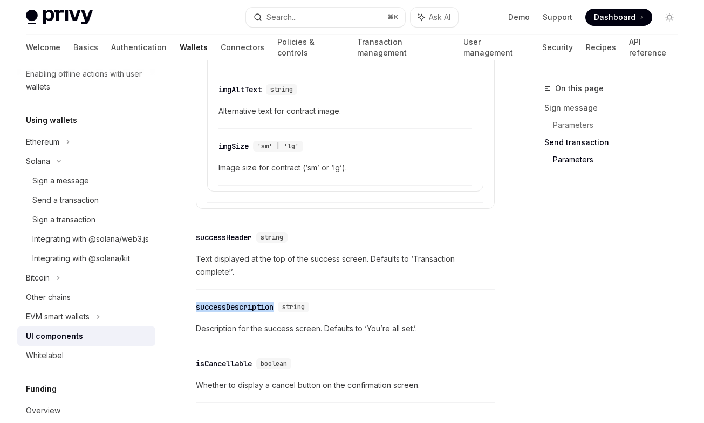
copy div "successDescription"
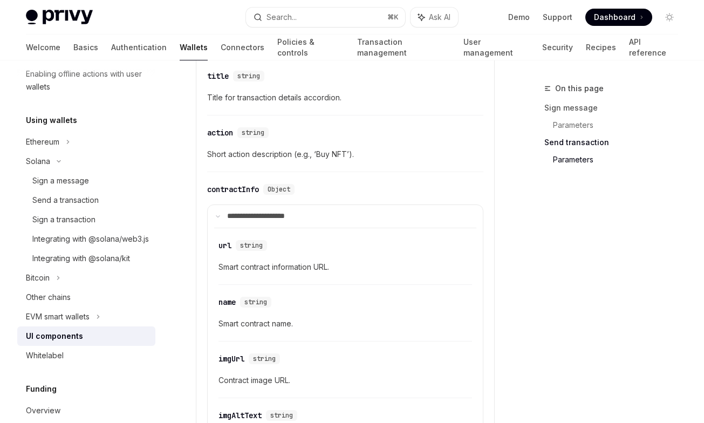
scroll to position [1513, 0]
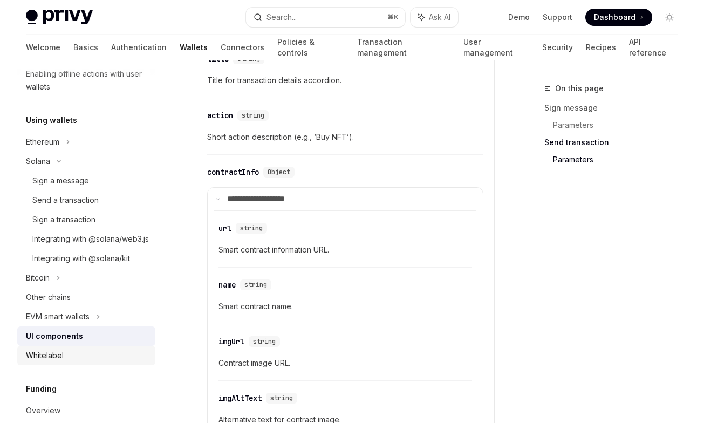
click at [115, 362] on div "Whitelabel" at bounding box center [87, 355] width 123 height 13
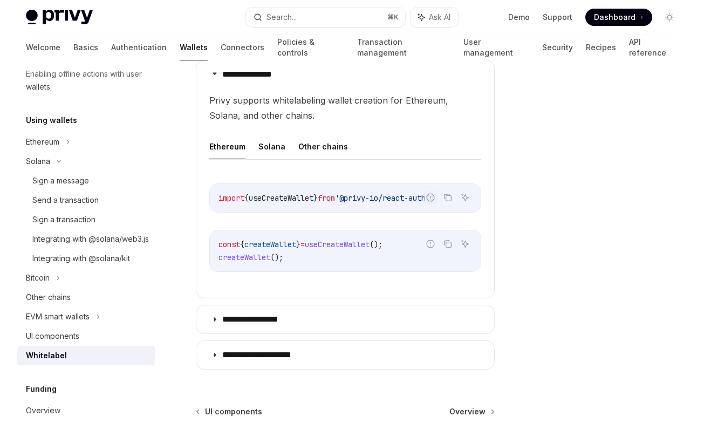
scroll to position [384, 0]
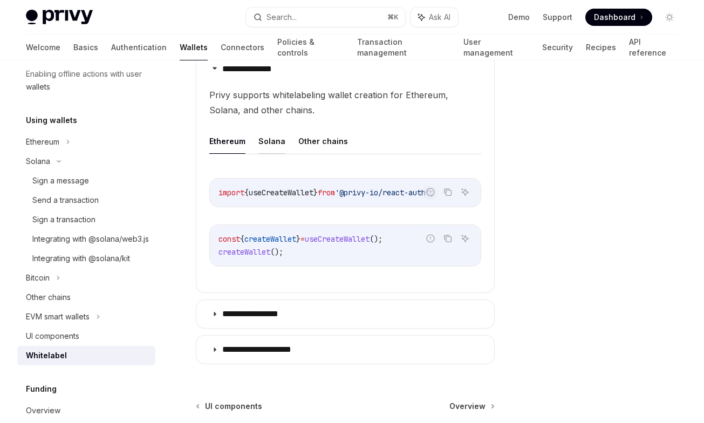
click at [270, 134] on button "Solana" at bounding box center [271, 140] width 27 height 25
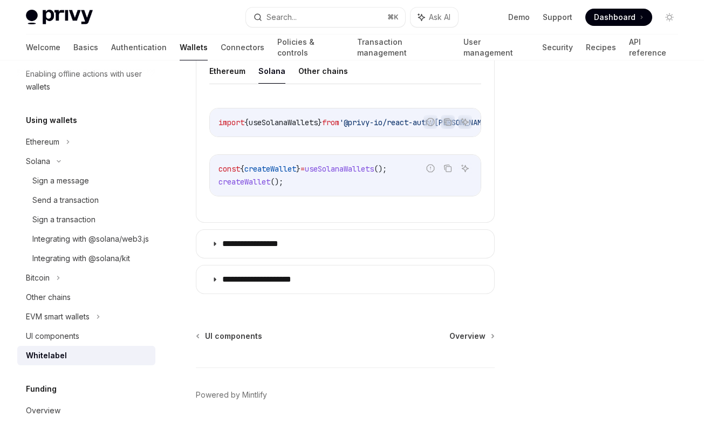
scroll to position [460, 0]
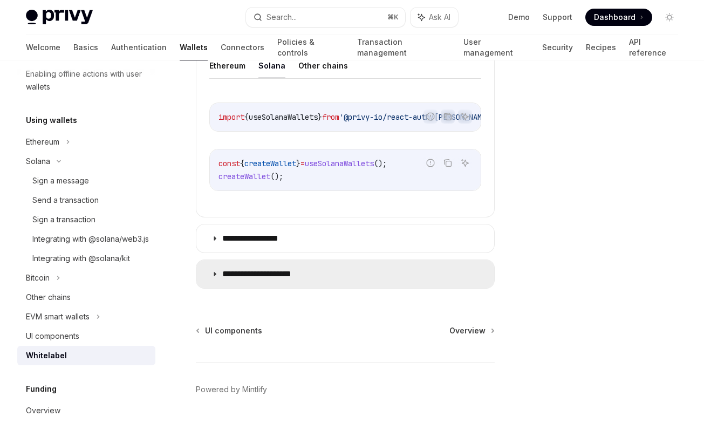
click at [301, 268] on summary "**********" at bounding box center [345, 274] width 298 height 28
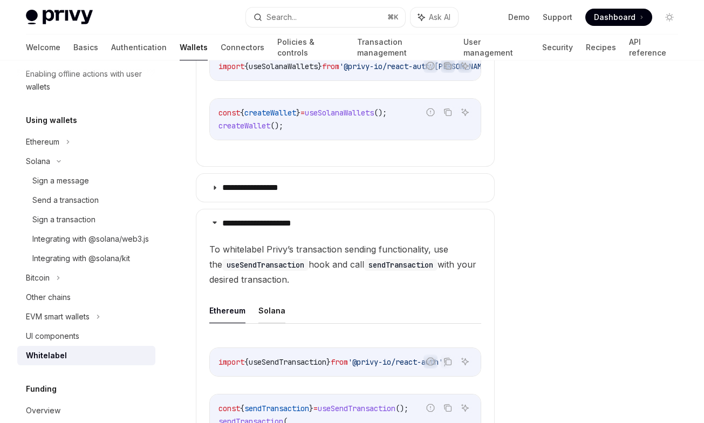
click at [262, 317] on button "Solana" at bounding box center [271, 310] width 27 height 25
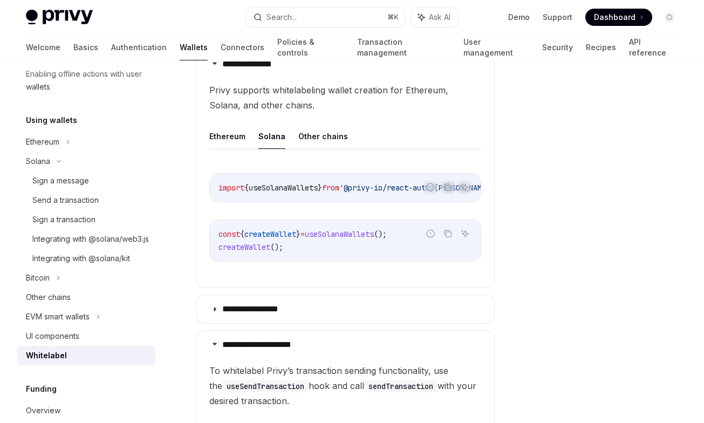
scroll to position [391, 0]
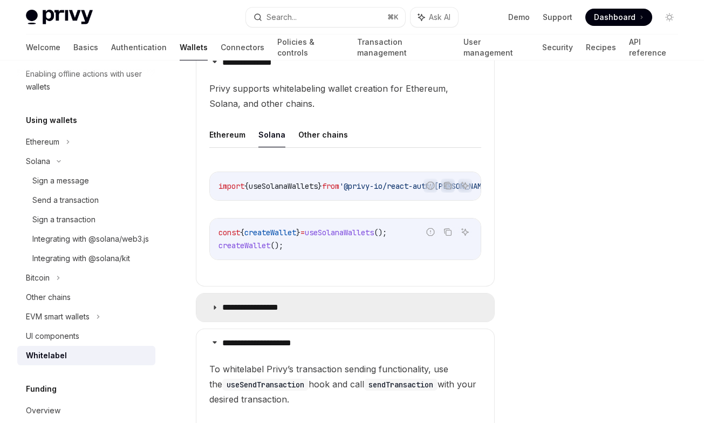
click at [336, 308] on summary "**********" at bounding box center [345, 307] width 298 height 28
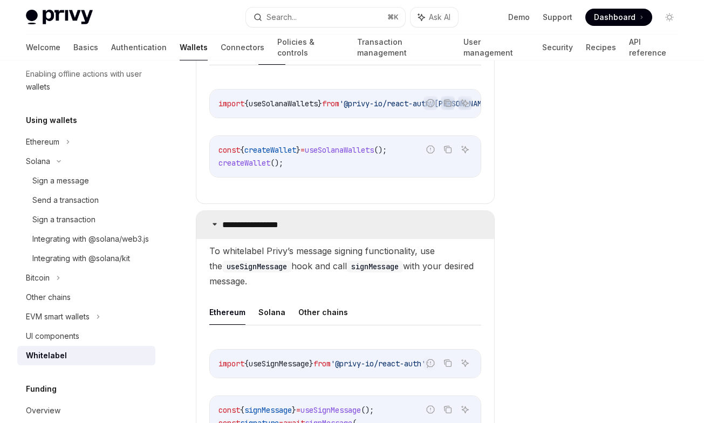
scroll to position [531, 0]
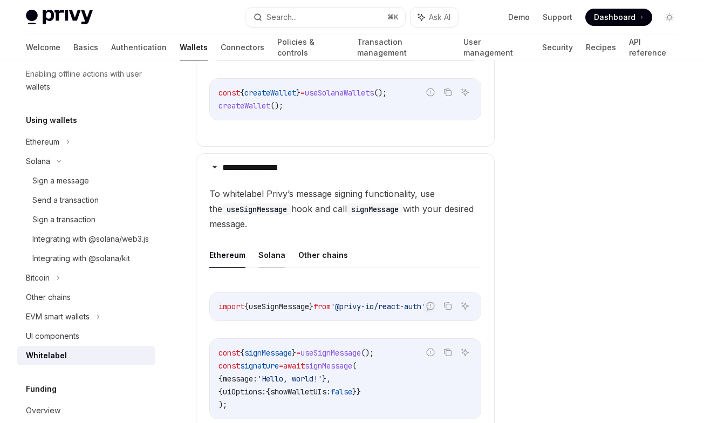
click at [277, 257] on button "Solana" at bounding box center [271, 254] width 27 height 25
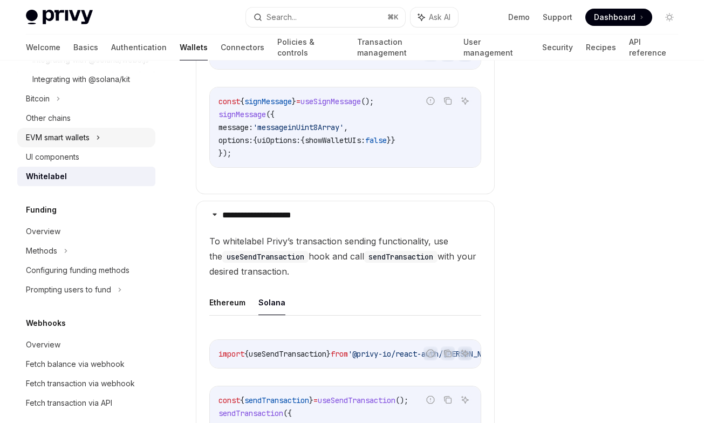
scroll to position [400, 0]
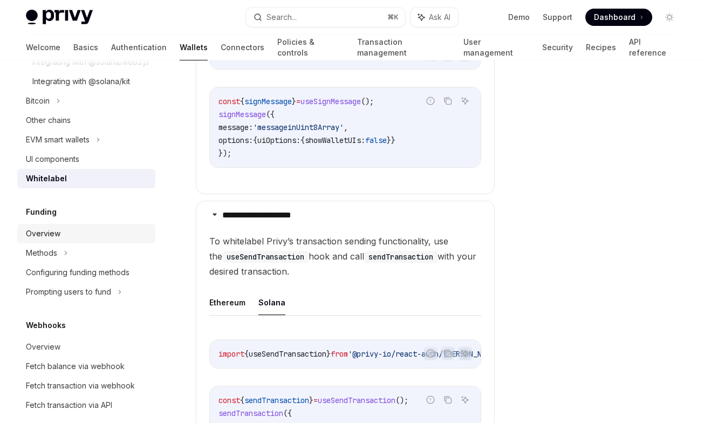
click at [78, 243] on link "Overview" at bounding box center [86, 233] width 138 height 19
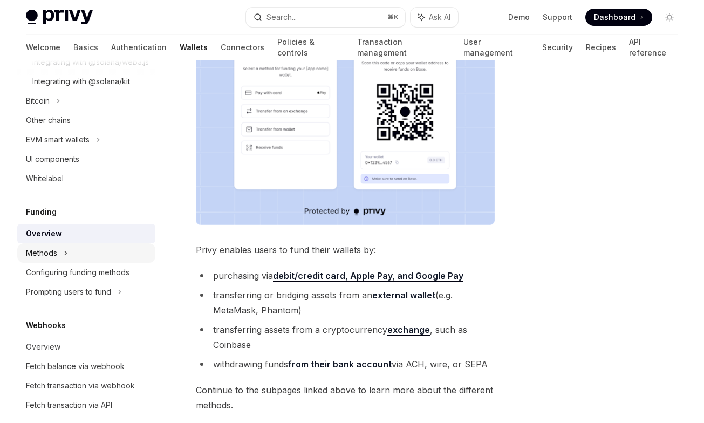
scroll to position [408, 0]
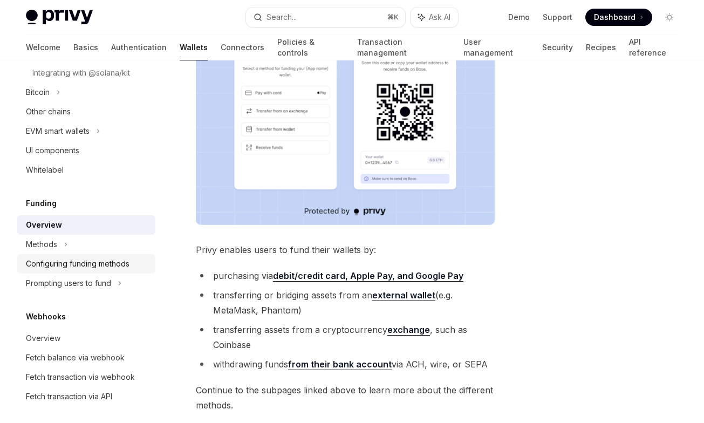
click at [96, 270] on div "Configuring funding methods" at bounding box center [78, 263] width 104 height 13
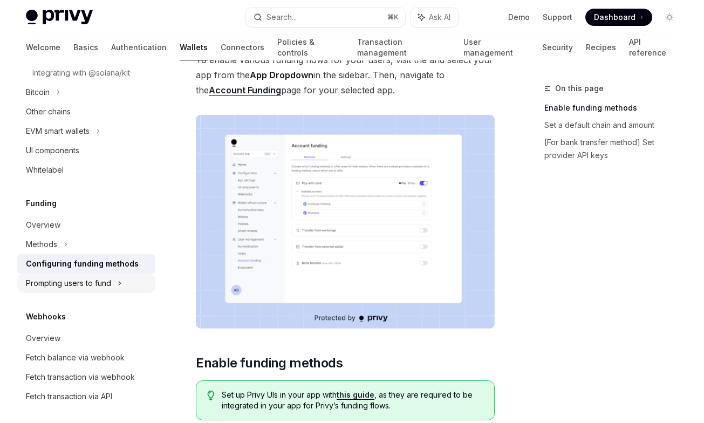
scroll to position [113, 0]
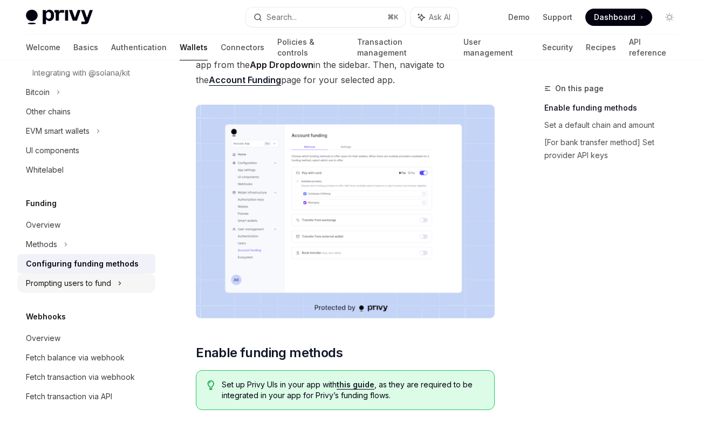
click at [83, 290] on div "Prompting users to fund" at bounding box center [68, 283] width 85 height 13
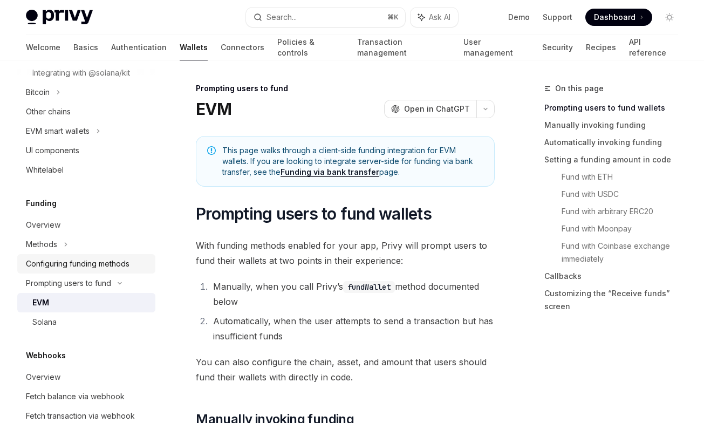
click at [80, 270] on div "Configuring funding methods" at bounding box center [78, 263] width 104 height 13
click at [83, 328] on div "Solana" at bounding box center [90, 321] width 116 height 13
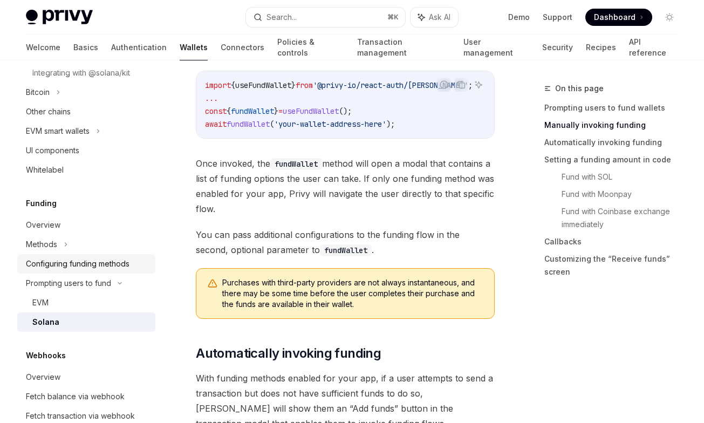
scroll to position [492, 0]
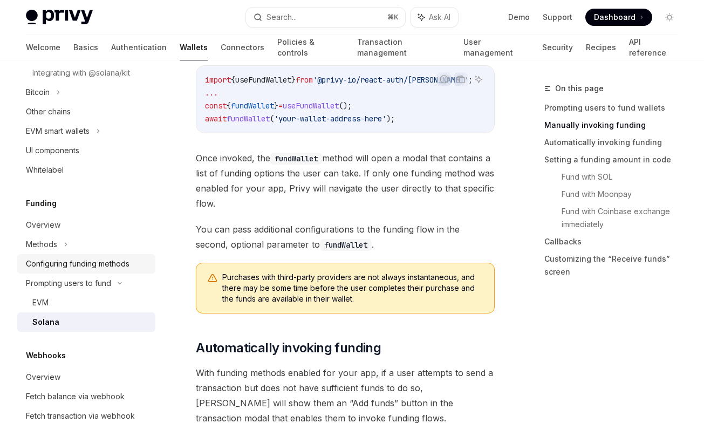
click at [94, 270] on div "Configuring funding methods" at bounding box center [78, 263] width 104 height 13
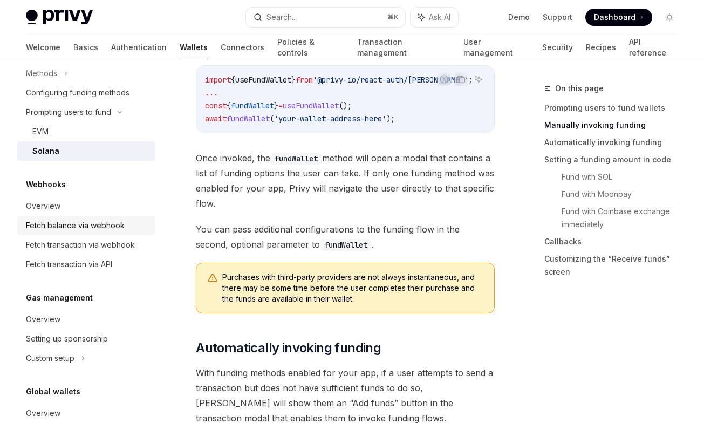
scroll to position [653, 0]
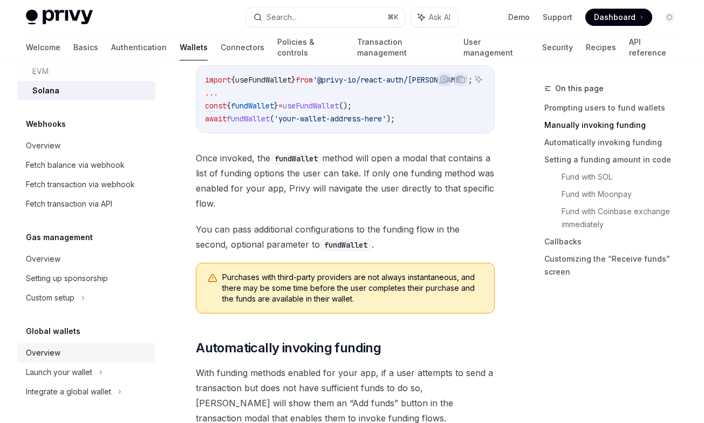
click at [101, 352] on div "Overview" at bounding box center [87, 352] width 123 height 13
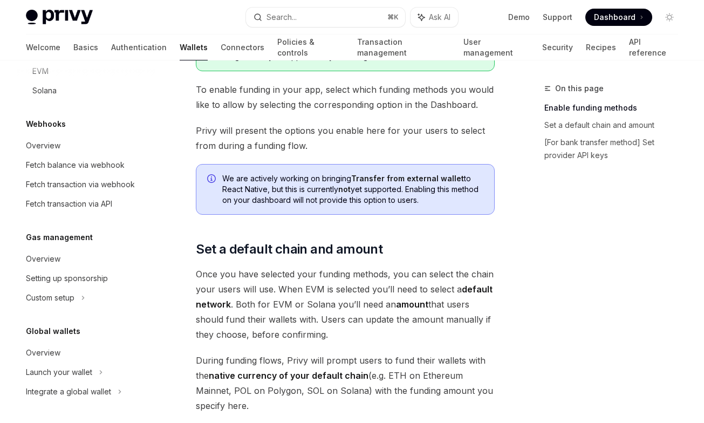
scroll to position [443, 0]
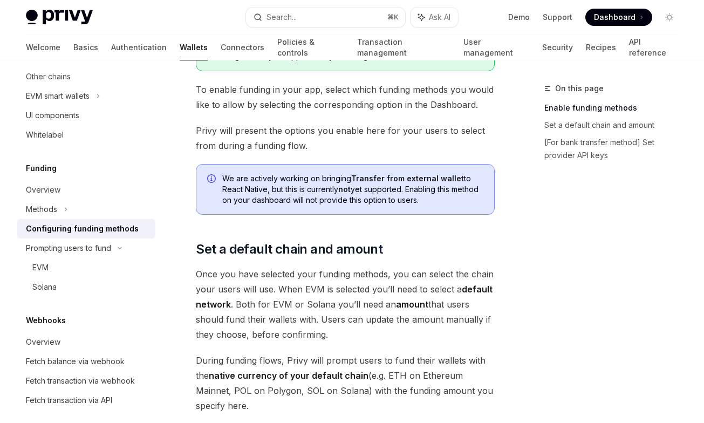
type textarea "*"
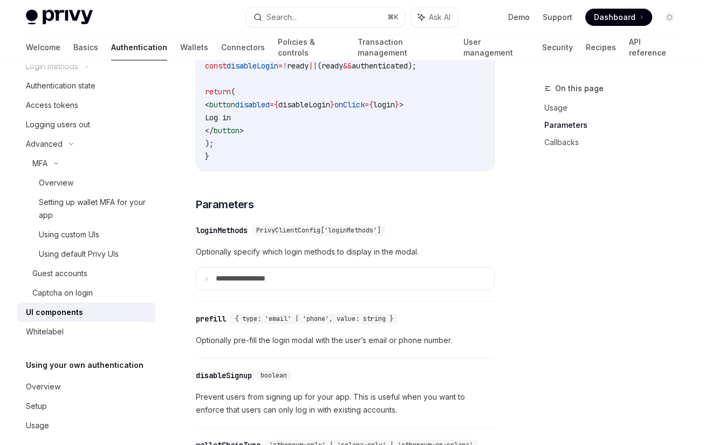
scroll to position [723, 0]
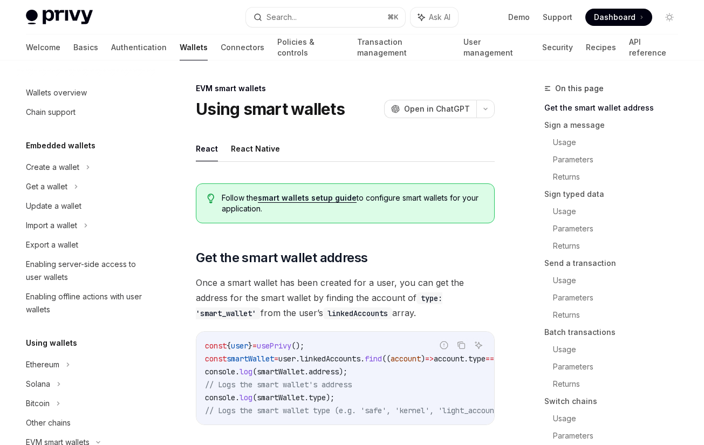
scroll to position [248, 0]
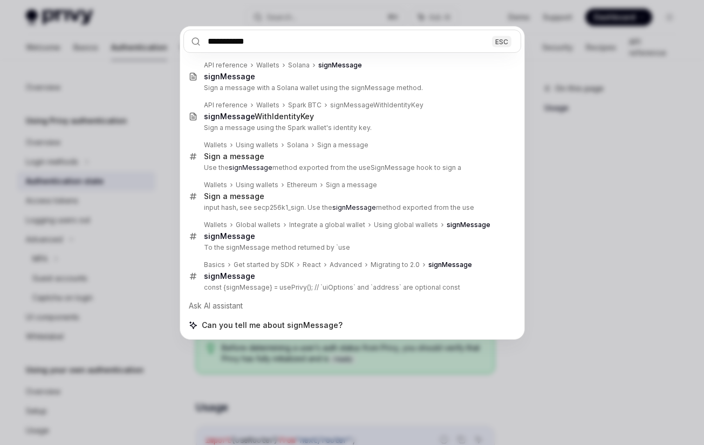
scroll to position [484, 0]
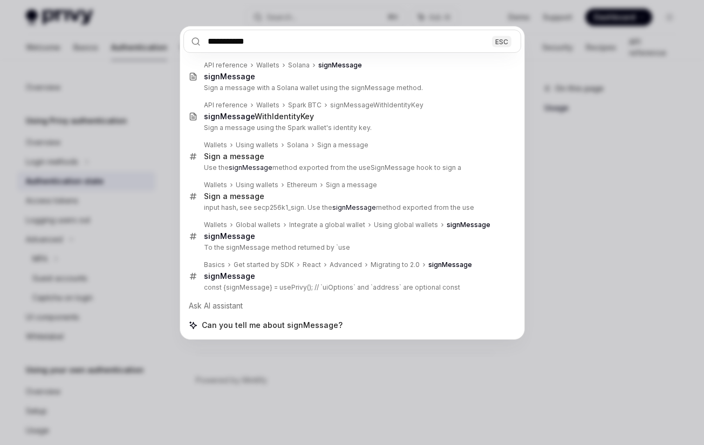
click at [595, 57] on div "**********" at bounding box center [352, 222] width 704 height 445
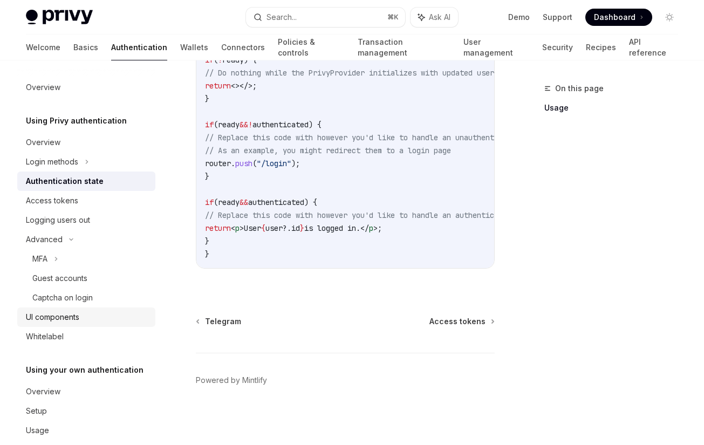
scroll to position [17, 0]
